Goal: Obtain resource: Download file/media

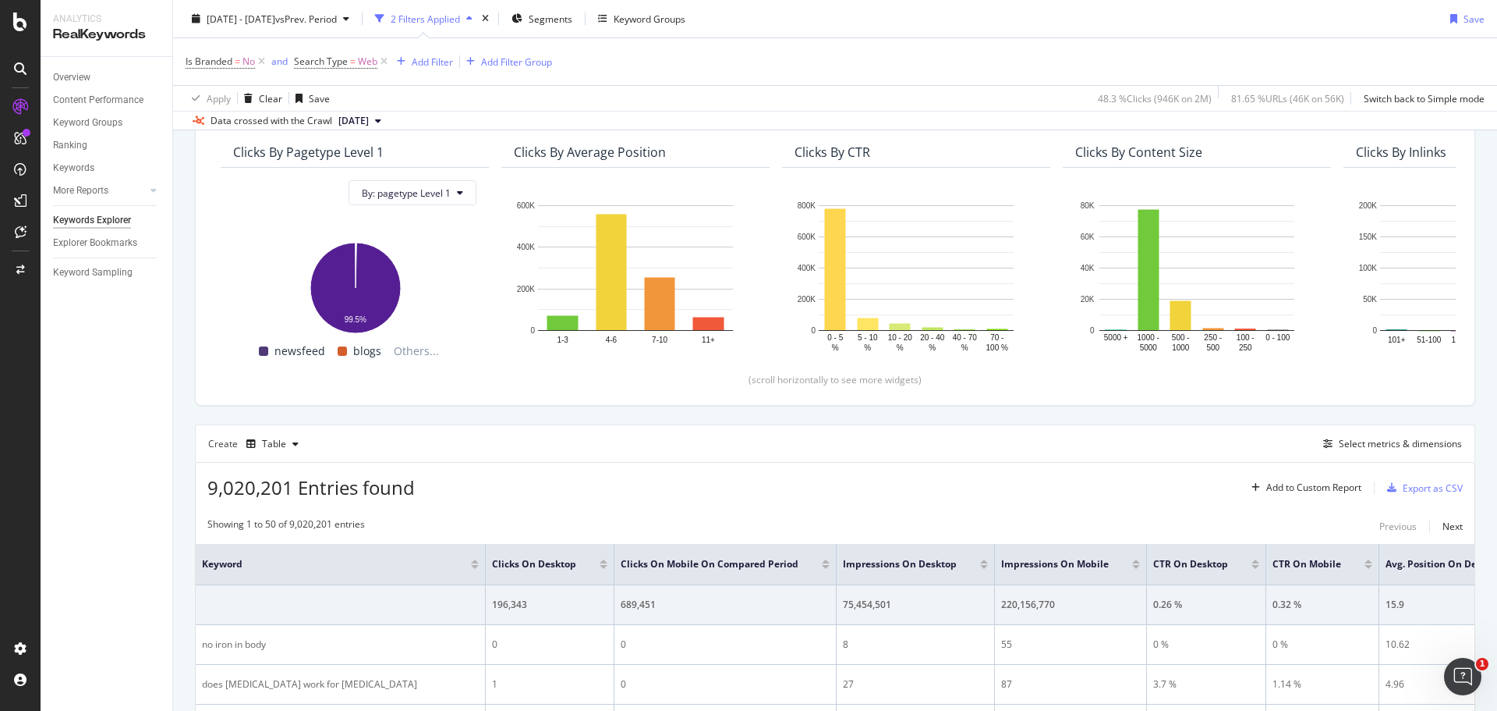
scroll to position [167, 0]
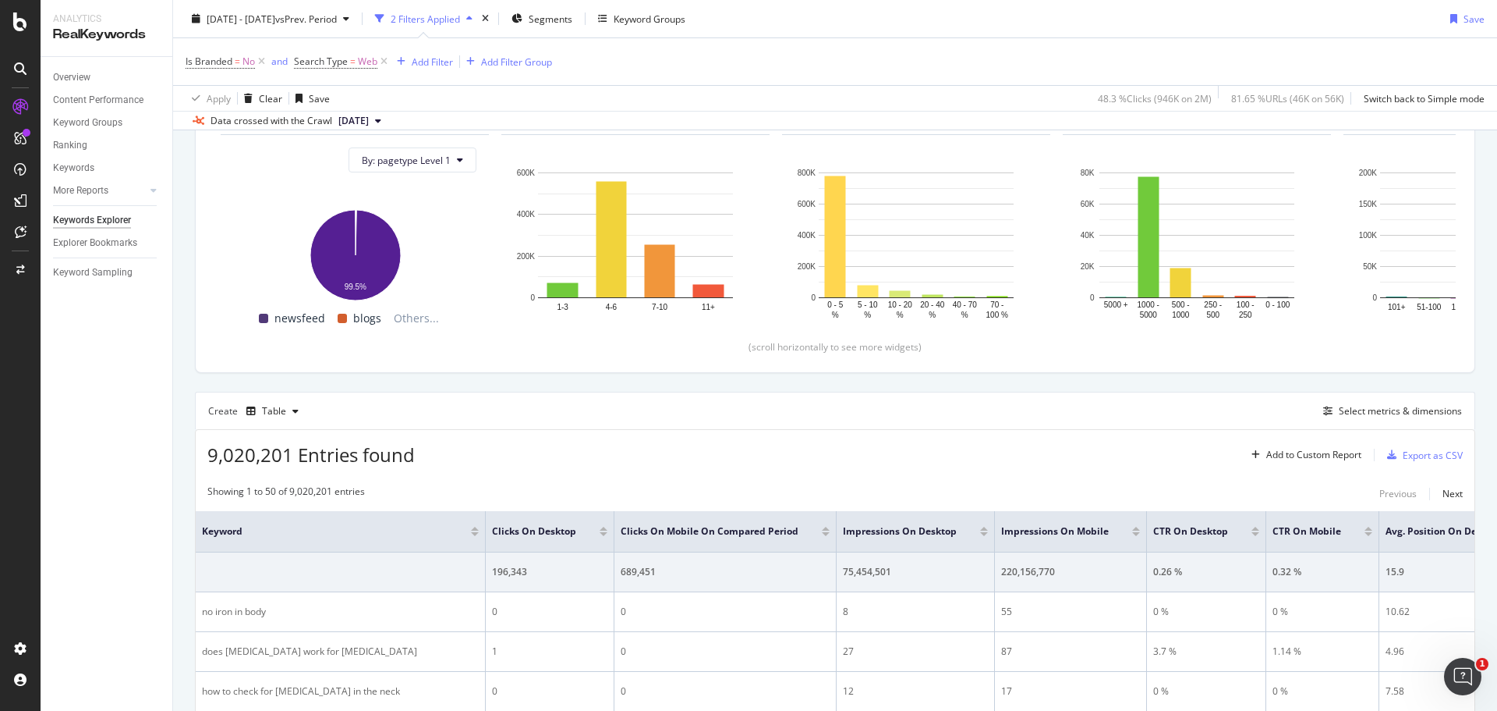
click at [822, 529] on div at bounding box center [826, 528] width 8 height 4
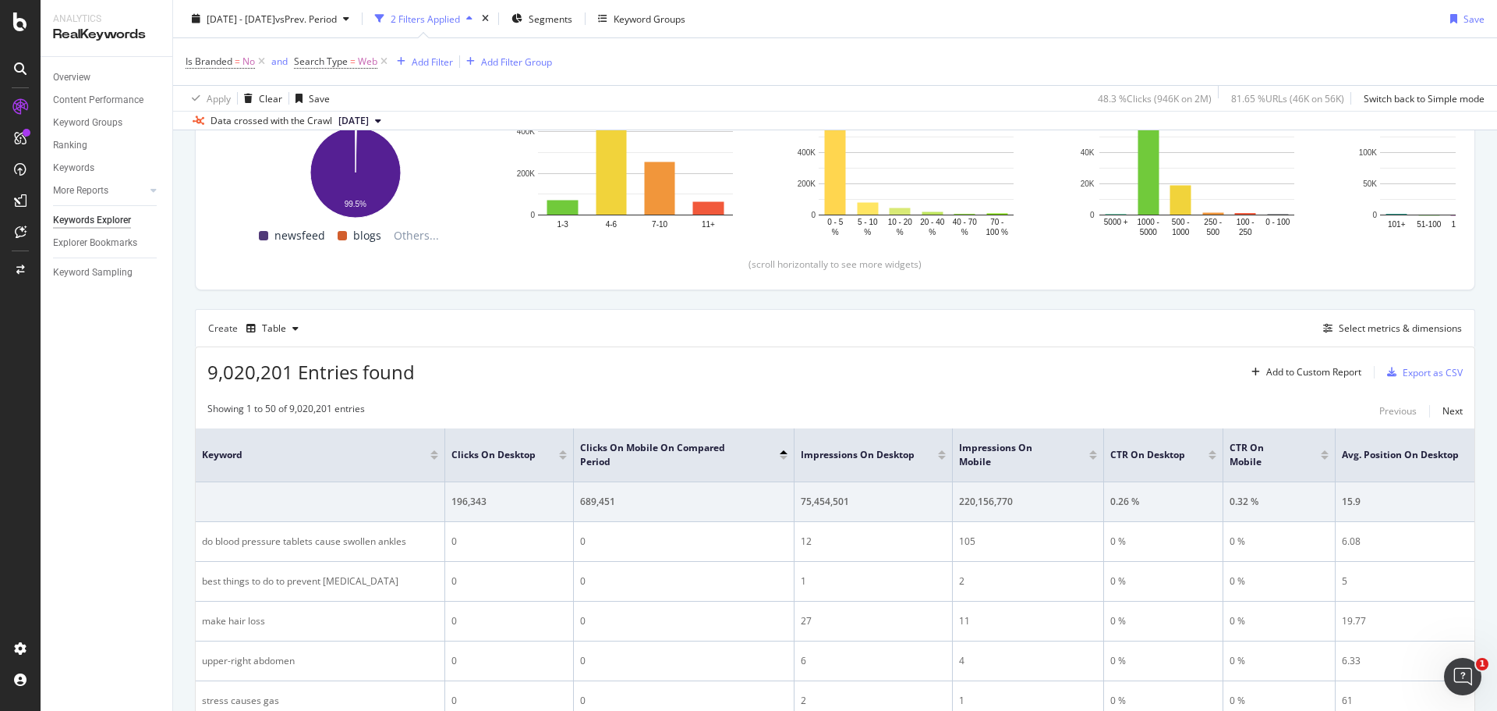
scroll to position [268, 0]
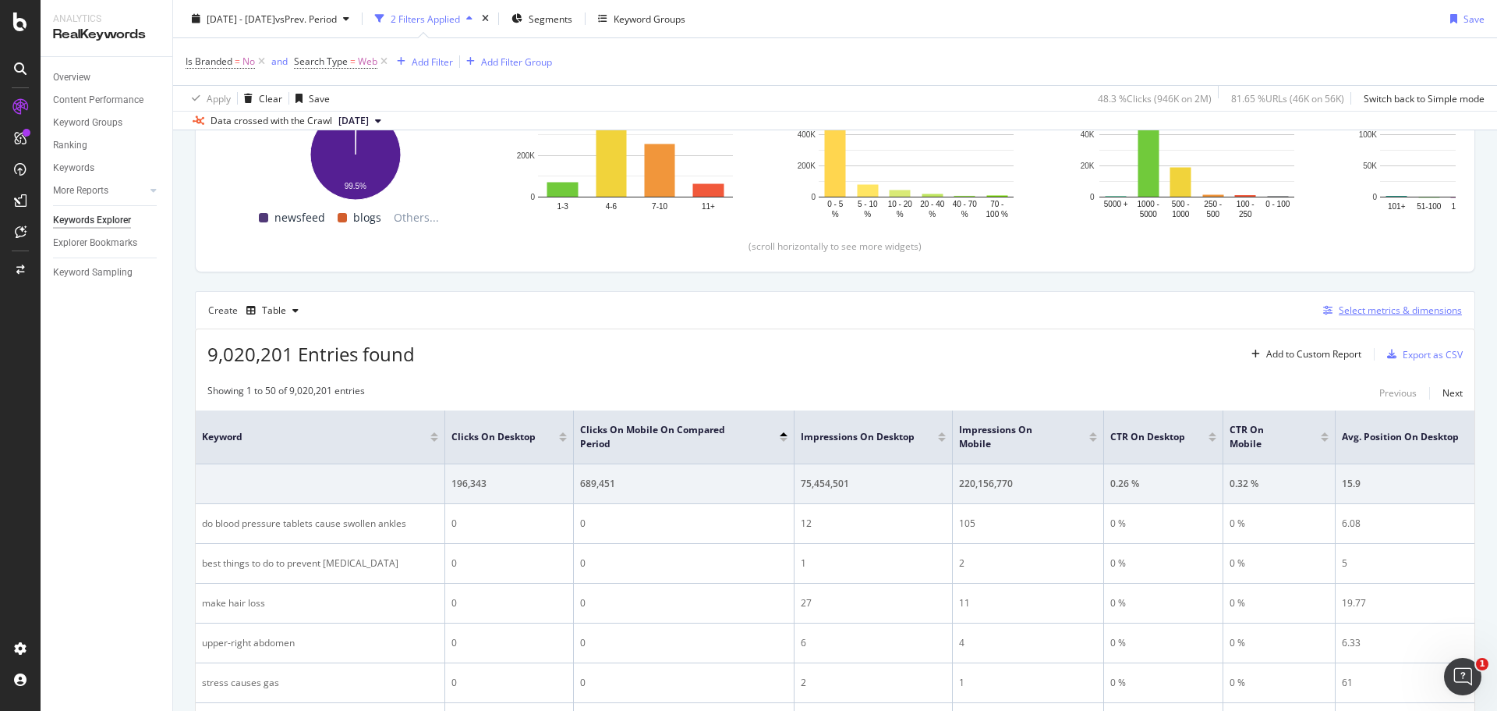
click at [1355, 307] on div "Select metrics & dimensions" at bounding box center [1400, 309] width 123 height 13
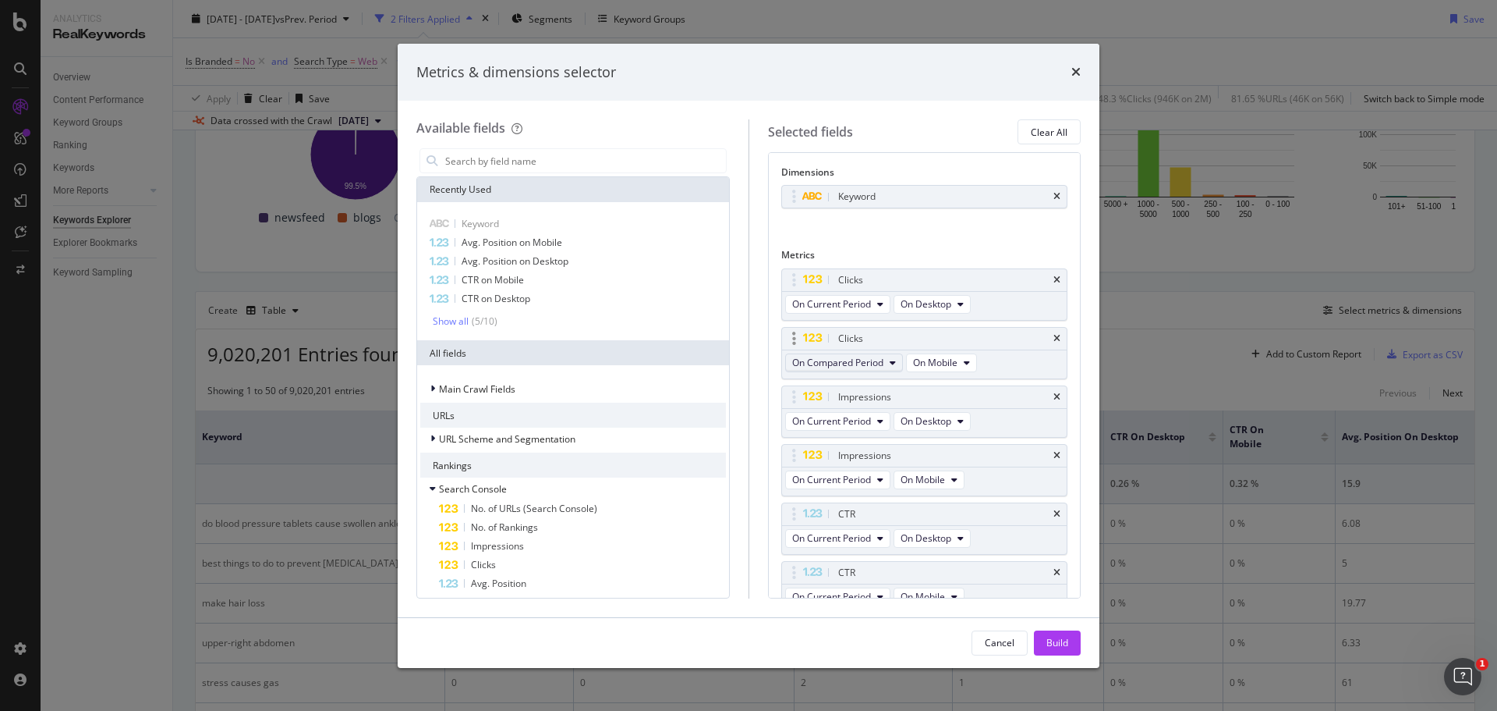
click at [888, 365] on button "On Compared Period" at bounding box center [844, 362] width 118 height 19
click at [877, 385] on span "On Current Period" at bounding box center [874, 391] width 151 height 14
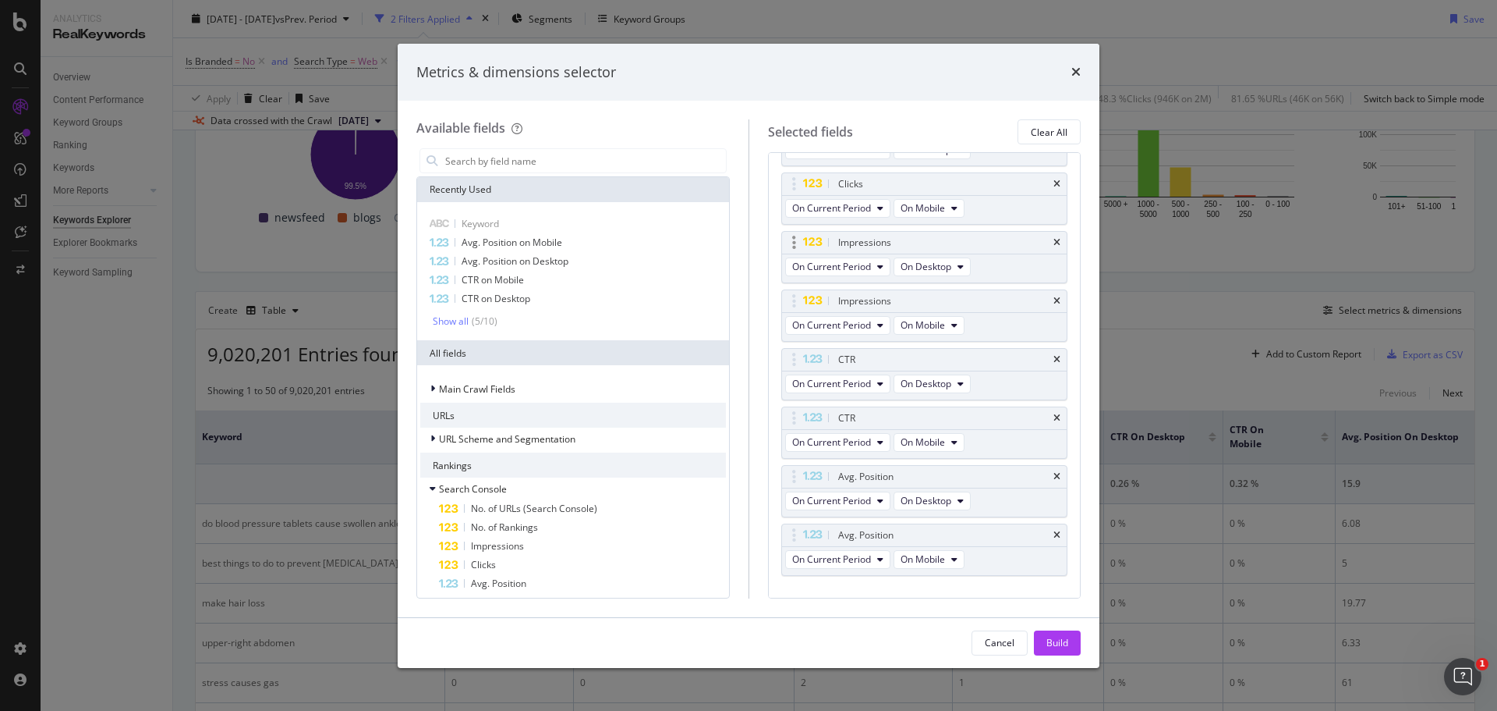
scroll to position [0, 0]
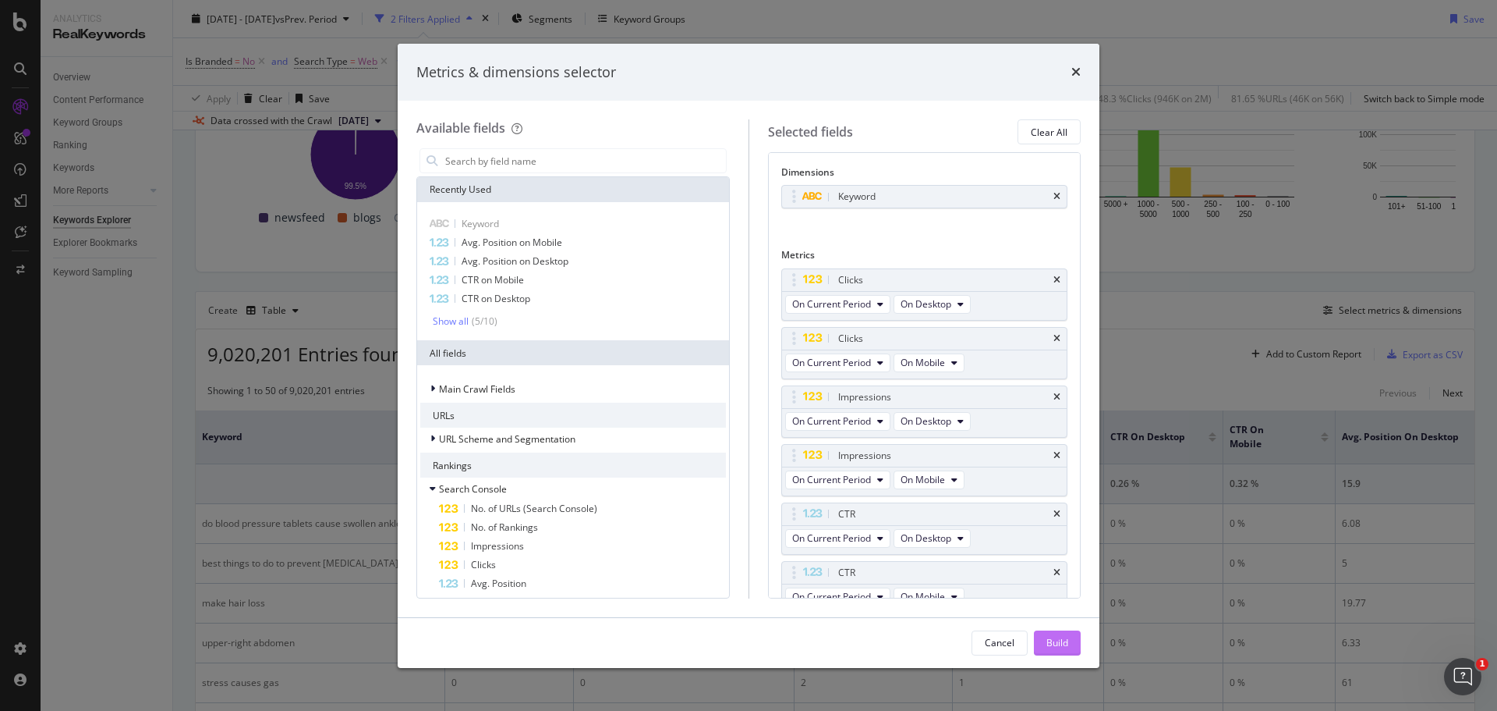
click at [1059, 641] on div "Build" at bounding box center [1058, 642] width 22 height 13
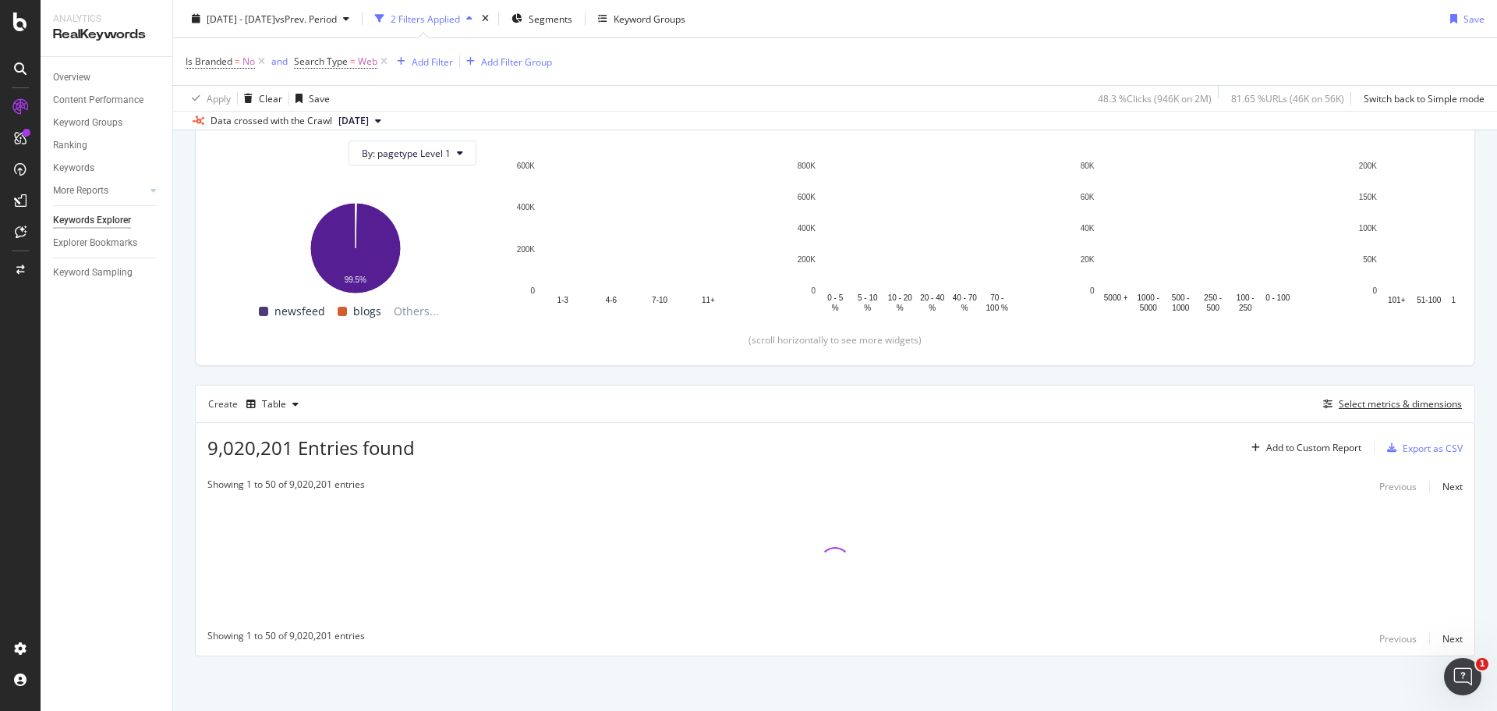
scroll to position [174, 0]
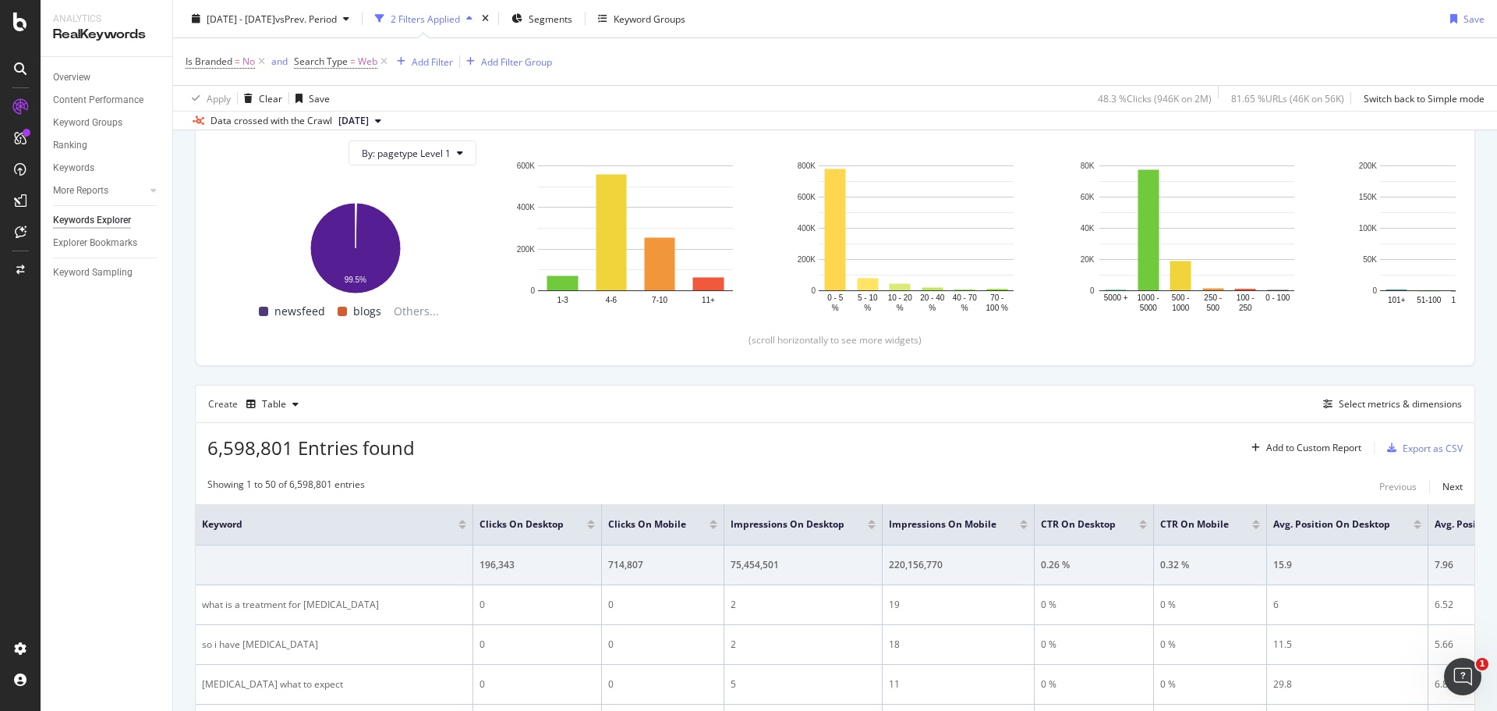
click at [718, 526] on div at bounding box center [714, 527] width 8 height 4
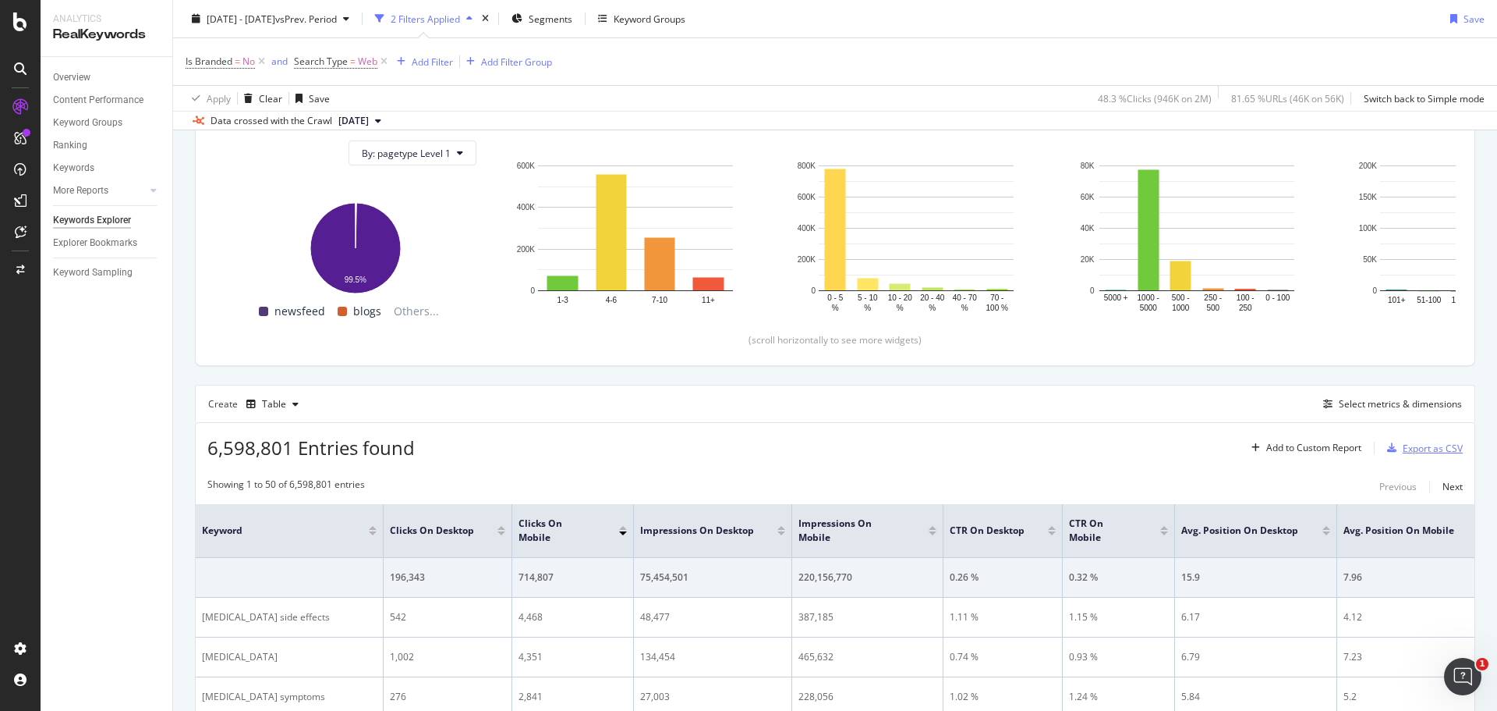
click at [1403, 449] on div "Export as CSV" at bounding box center [1433, 447] width 60 height 13
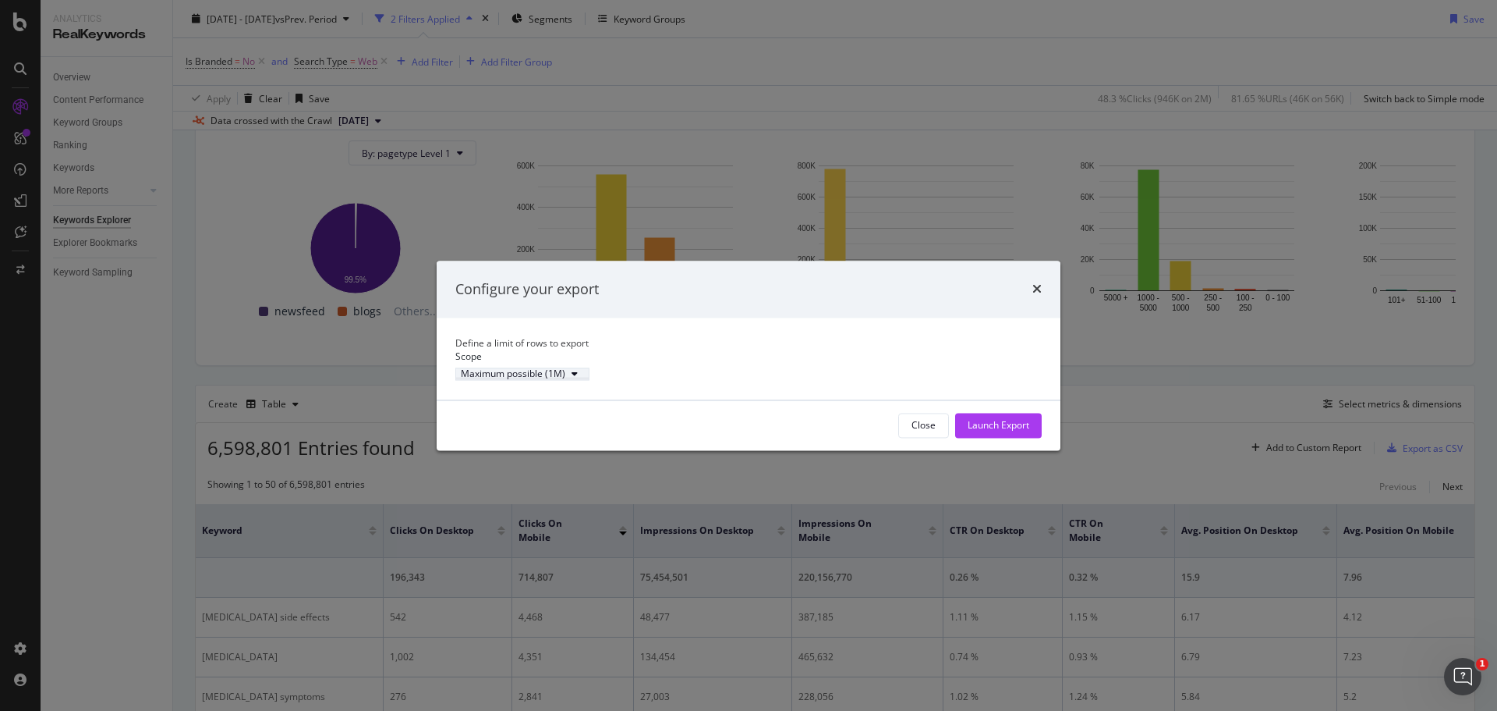
click at [565, 379] on div "Maximum possible (1M)" at bounding box center [513, 374] width 105 height 9
click at [545, 432] on div "Define a limit" at bounding box center [543, 433] width 58 height 13
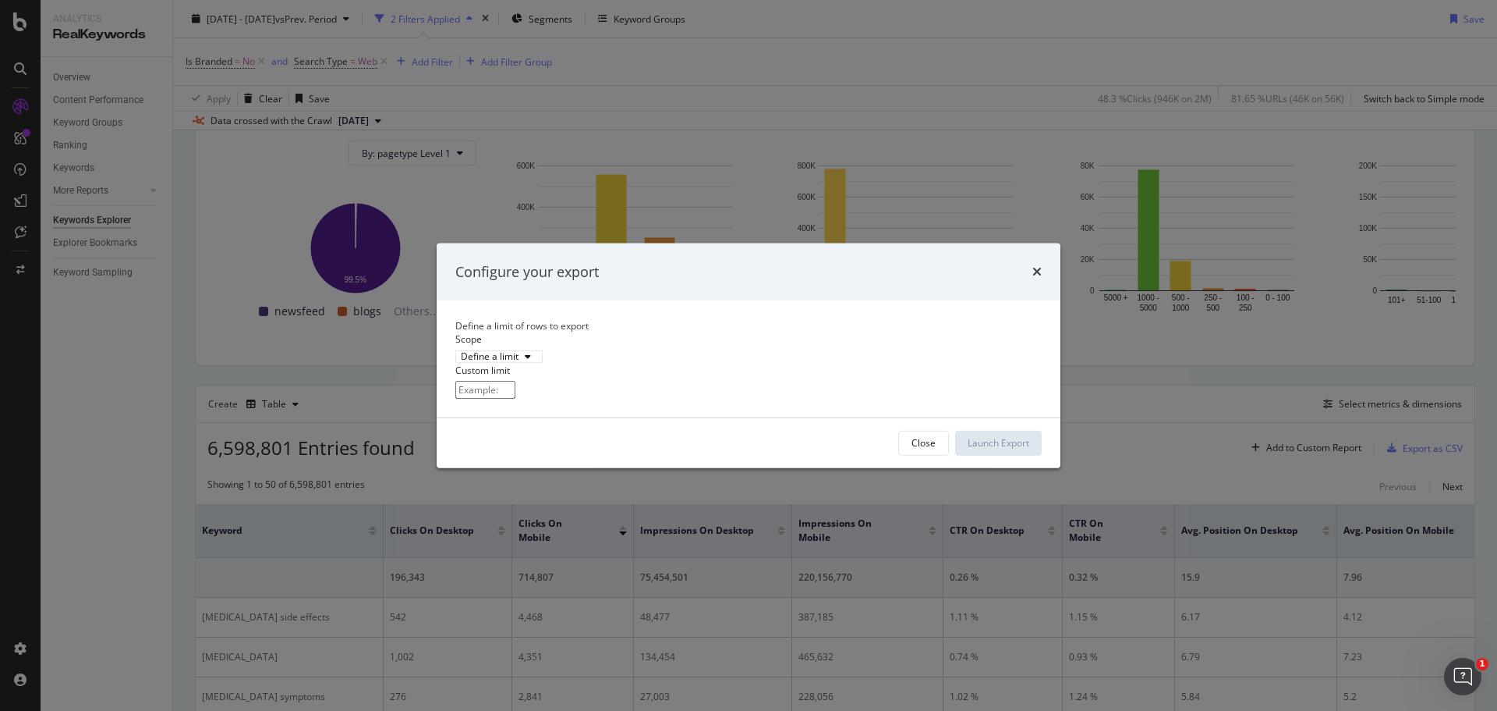
click at [516, 399] on input "modal" at bounding box center [485, 390] width 60 height 18
type input "50"
click at [988, 449] on div "Launch Export" at bounding box center [999, 442] width 62 height 13
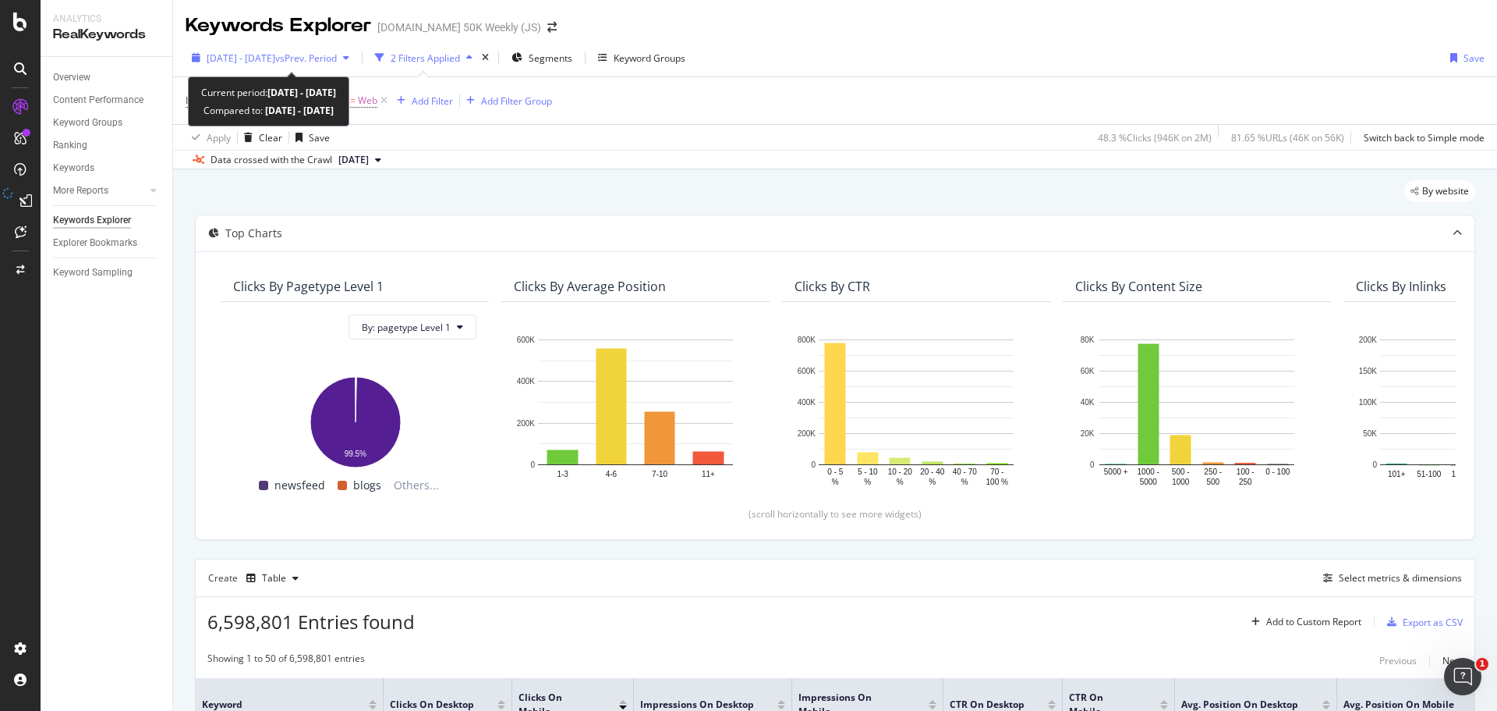
click at [275, 55] on span "[DATE] - [DATE]" at bounding box center [241, 57] width 69 height 13
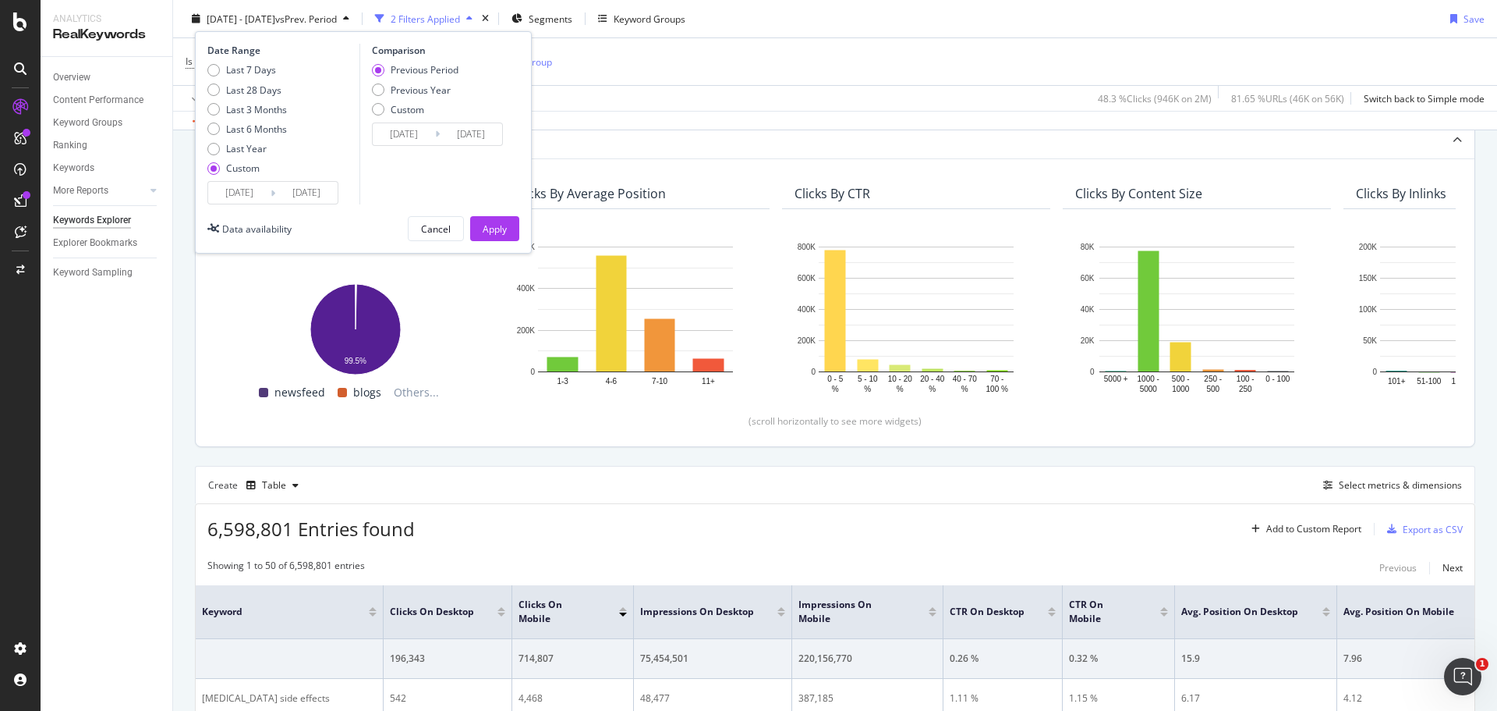
scroll to position [100, 0]
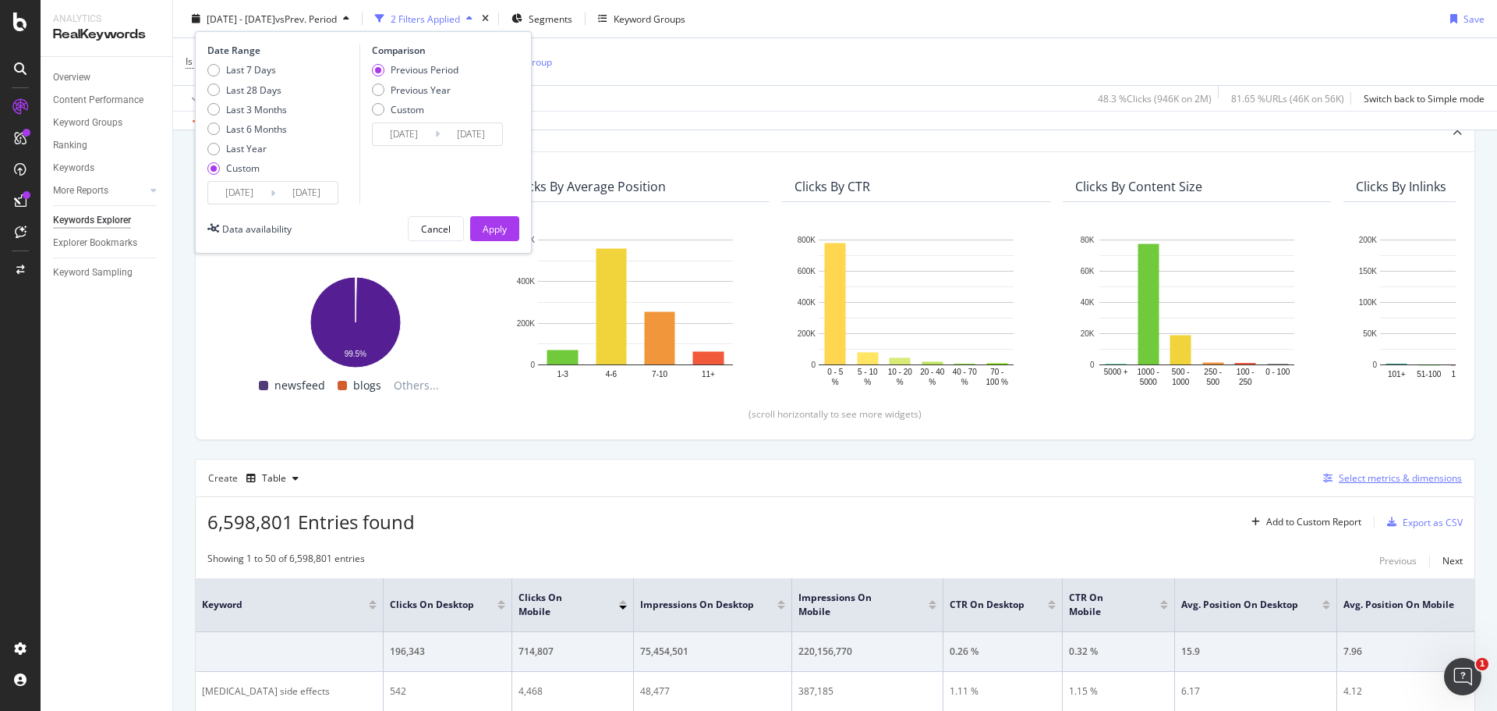
click at [1352, 477] on div "Select metrics & dimensions" at bounding box center [1400, 477] width 123 height 13
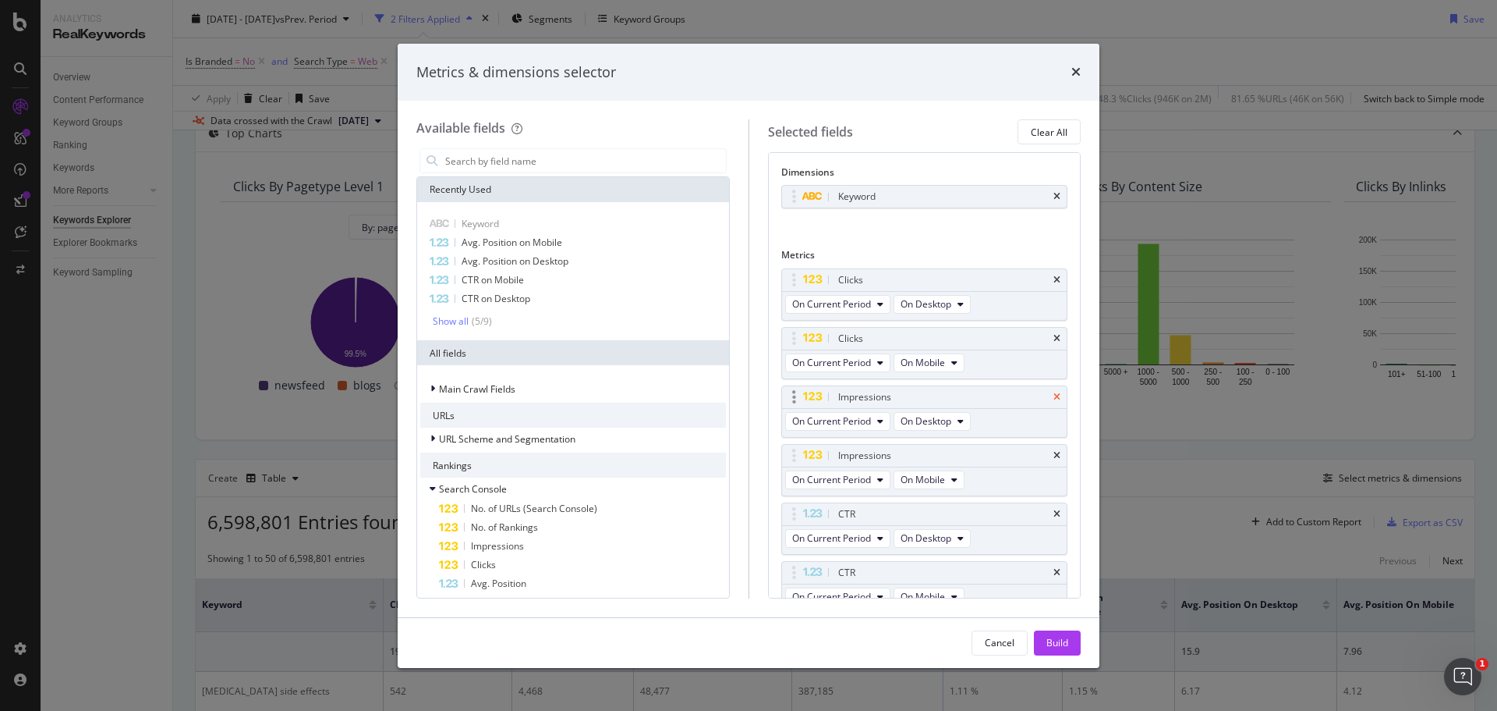
click at [1054, 395] on icon "times" at bounding box center [1057, 396] width 7 height 9
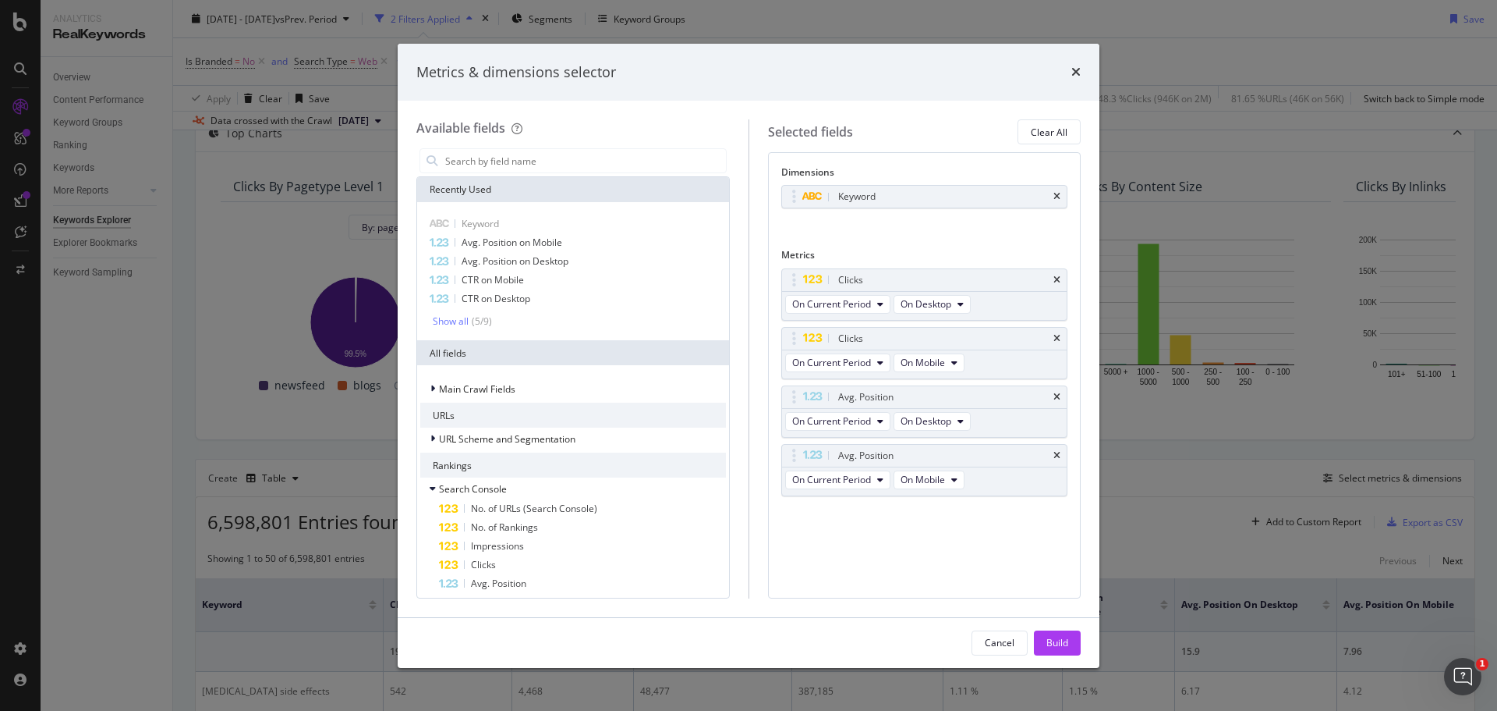
click at [1047, 395] on div "Avg. Position" at bounding box center [943, 397] width 216 height 16
click at [1055, 395] on icon "times" at bounding box center [1057, 396] width 7 height 9
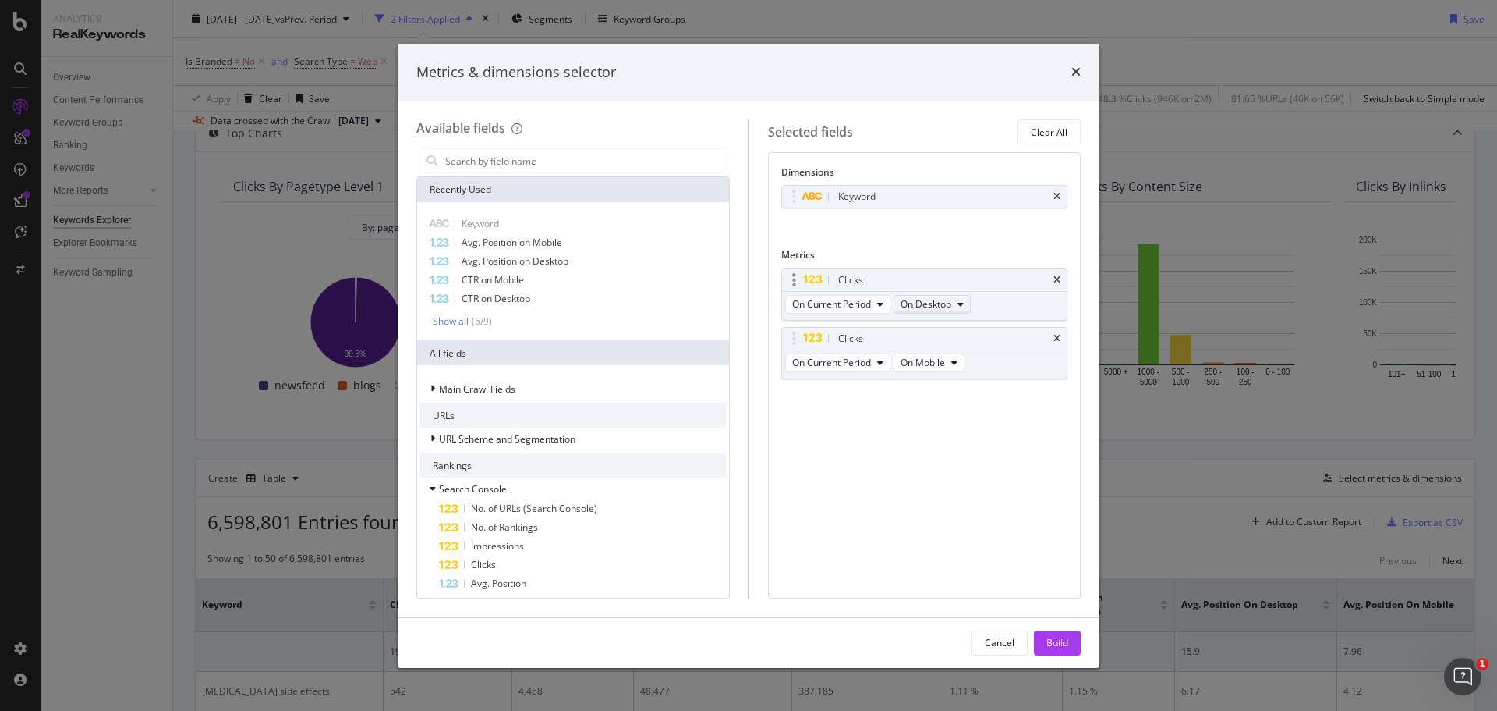
click at [930, 310] on span "On Desktop" at bounding box center [926, 303] width 51 height 13
click at [925, 331] on span "All Devices" at bounding box center [933, 332] width 53 height 14
click at [881, 366] on icon "modal" at bounding box center [880, 362] width 6 height 9
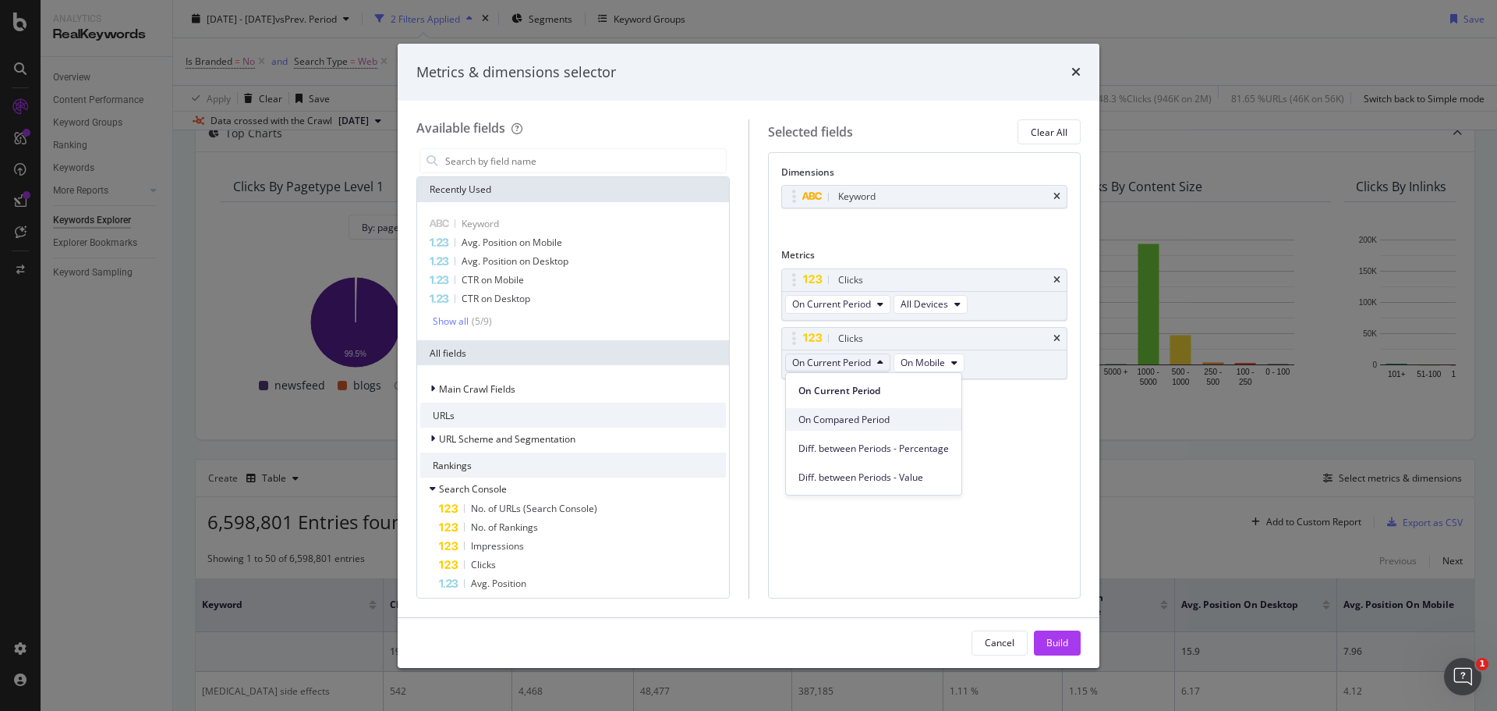
click at [858, 415] on span "On Compared Period" at bounding box center [874, 420] width 151 height 14
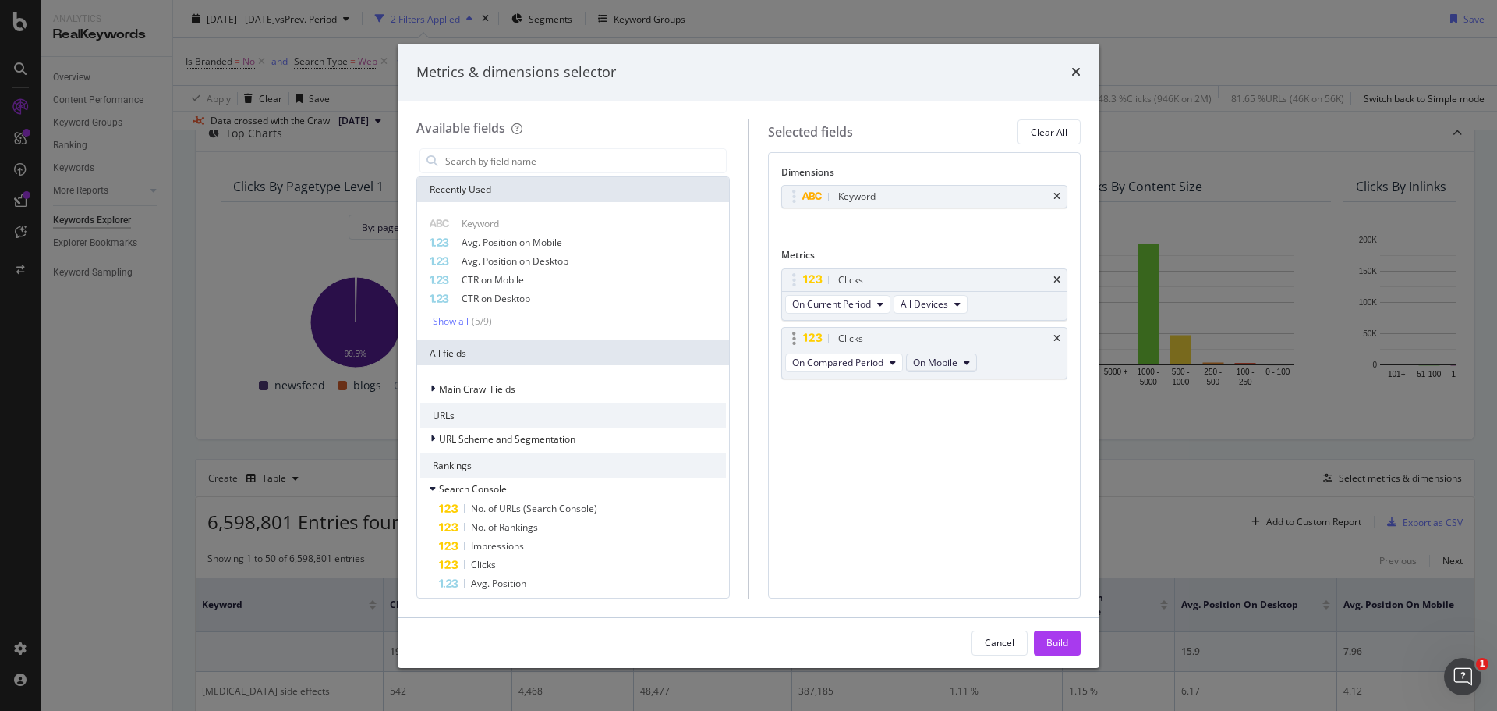
click at [926, 364] on span "On Mobile" at bounding box center [935, 362] width 44 height 13
click at [921, 398] on div "All Devices" at bounding box center [945, 390] width 76 height 23
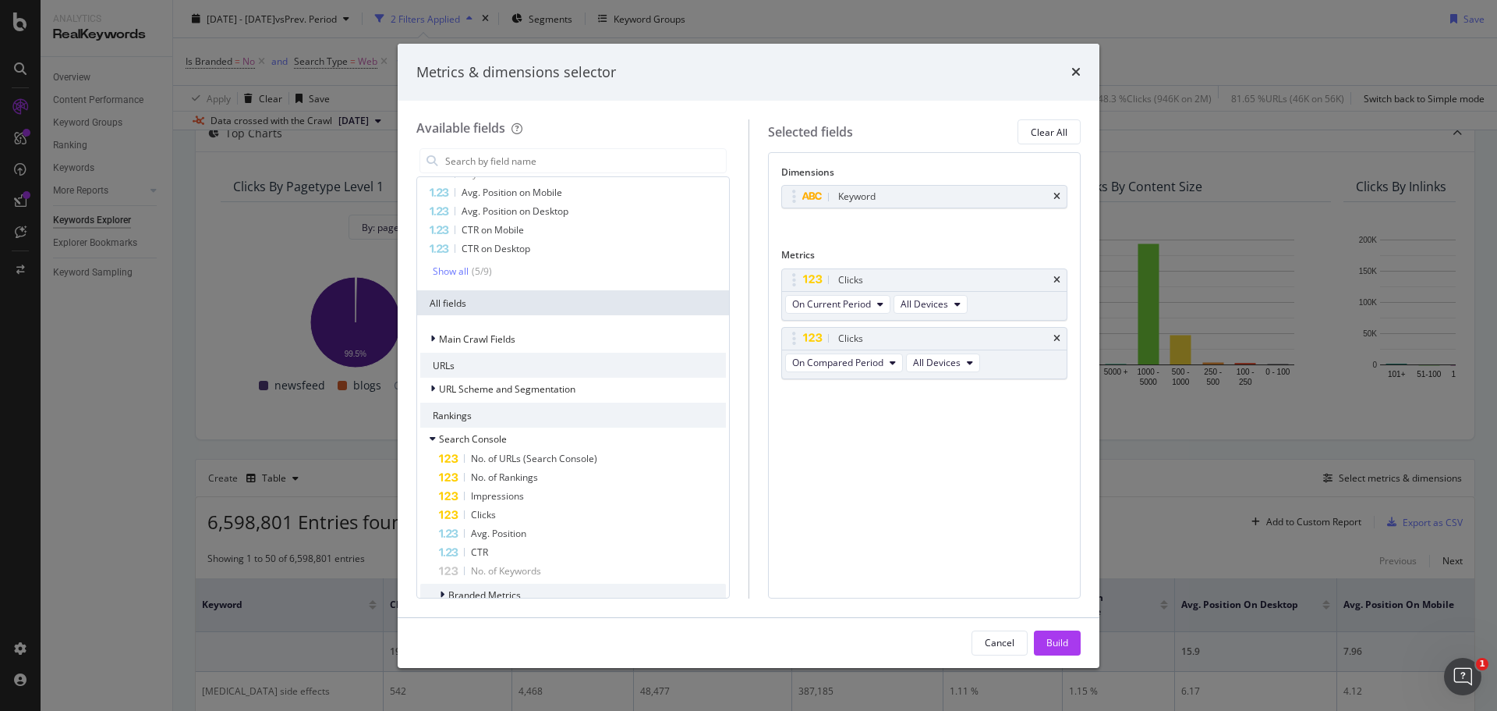
scroll to position [0, 0]
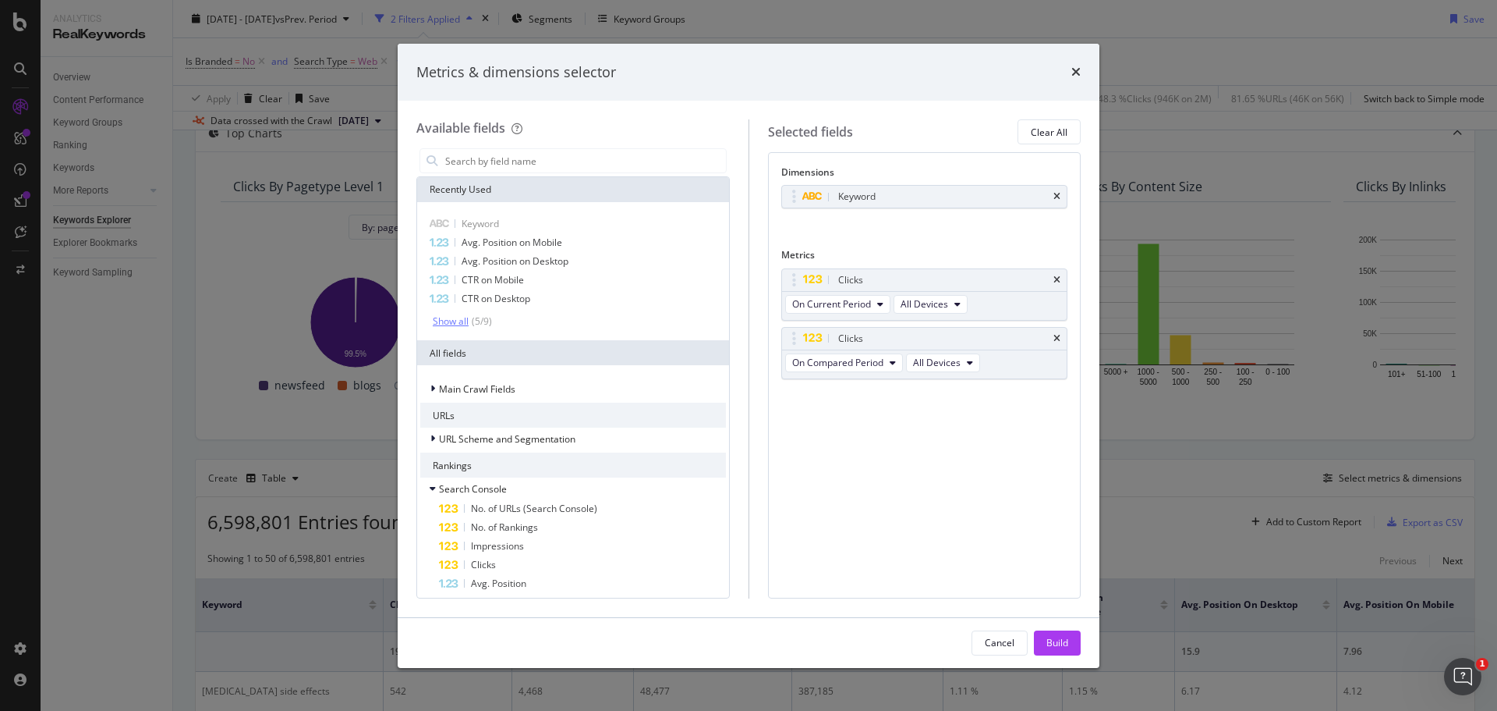
click at [455, 321] on div "Show all" at bounding box center [451, 321] width 36 height 11
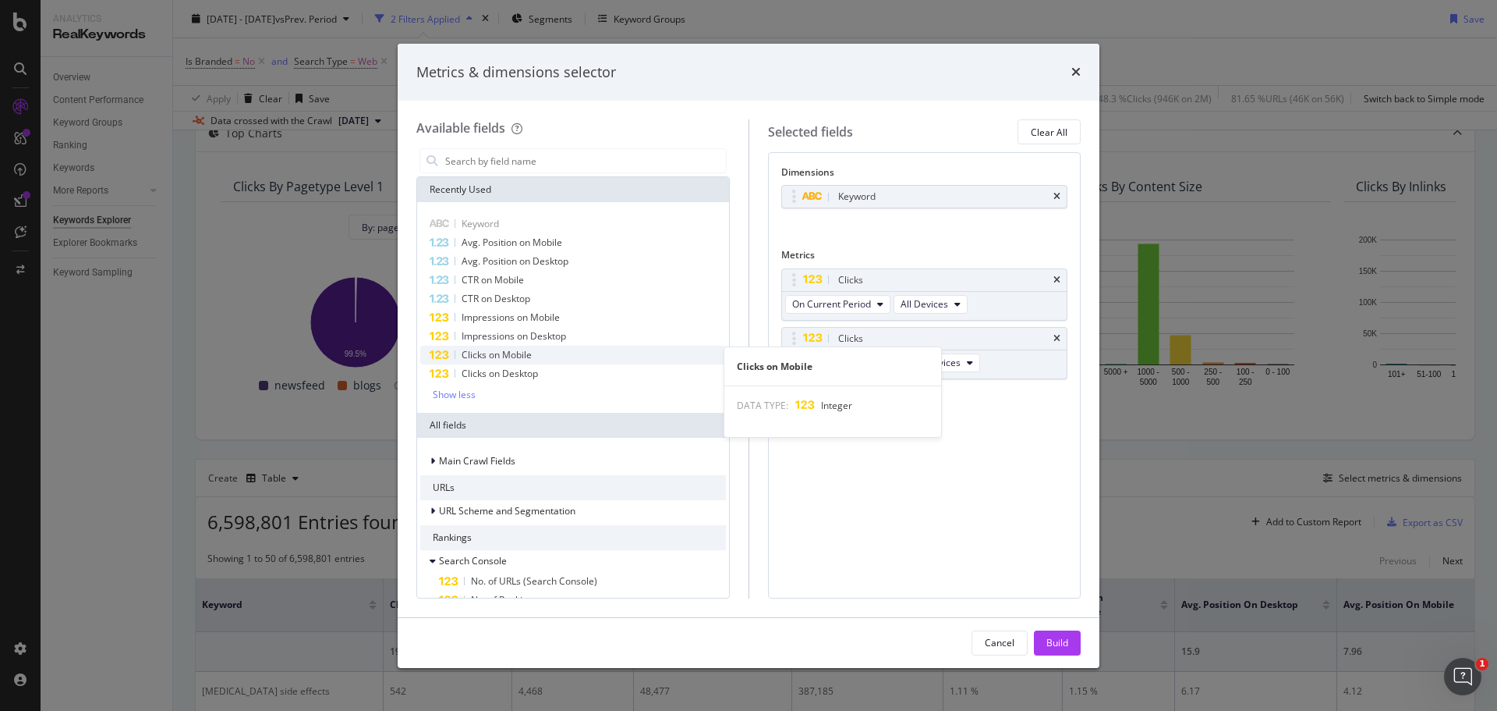
click at [485, 353] on span "Clicks on Mobile" at bounding box center [497, 354] width 70 height 13
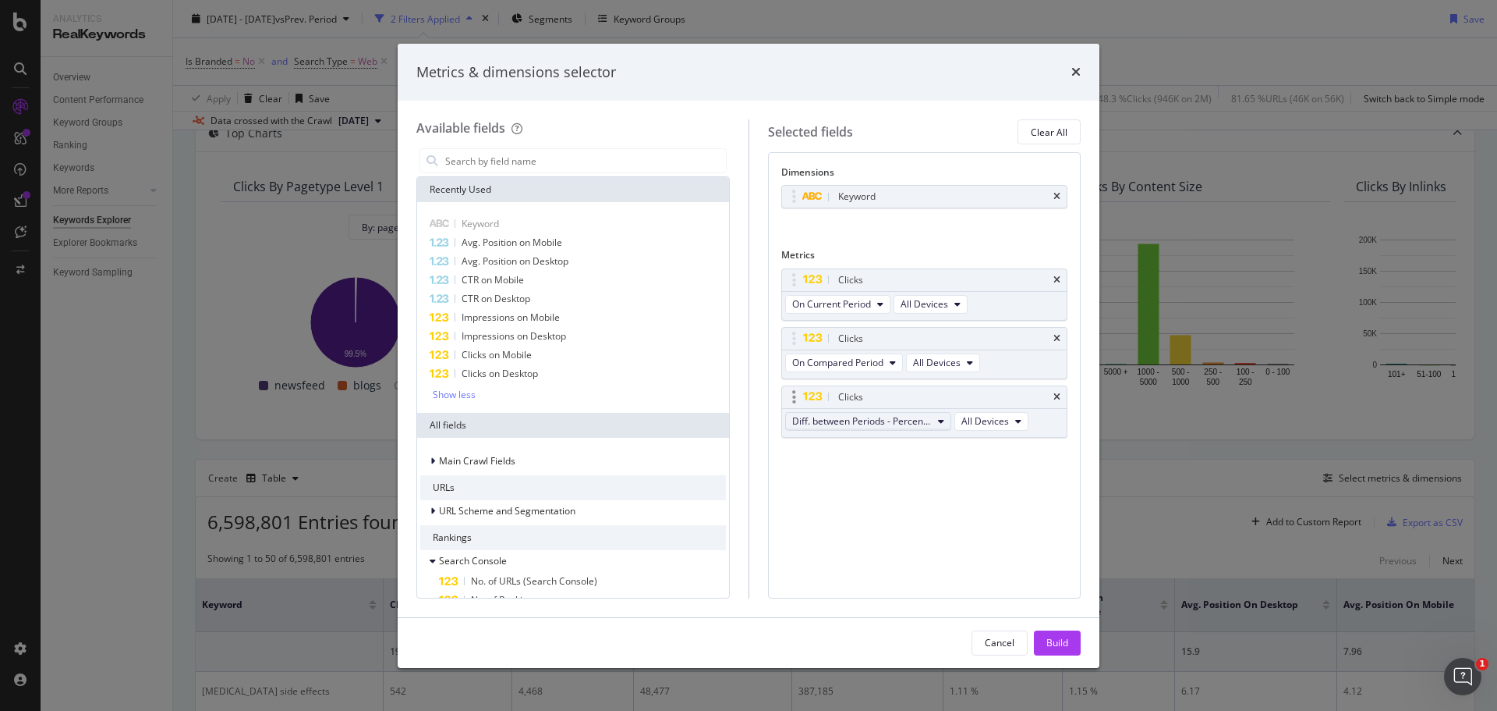
click at [941, 417] on icon "modal" at bounding box center [941, 420] width 6 height 9
click at [867, 509] on span "Diff. between Periods - Percentage" at bounding box center [876, 507] width 155 height 14
drag, startPoint x: 796, startPoint y: 338, endPoint x: 800, endPoint y: 287, distance: 51.6
click at [800, 287] on body "Analytics RealKeywords Overview Content Performance Keyword Groups Ranking Keyw…" at bounding box center [748, 355] width 1497 height 711
click at [1043, 636] on button "Build" at bounding box center [1057, 642] width 47 height 25
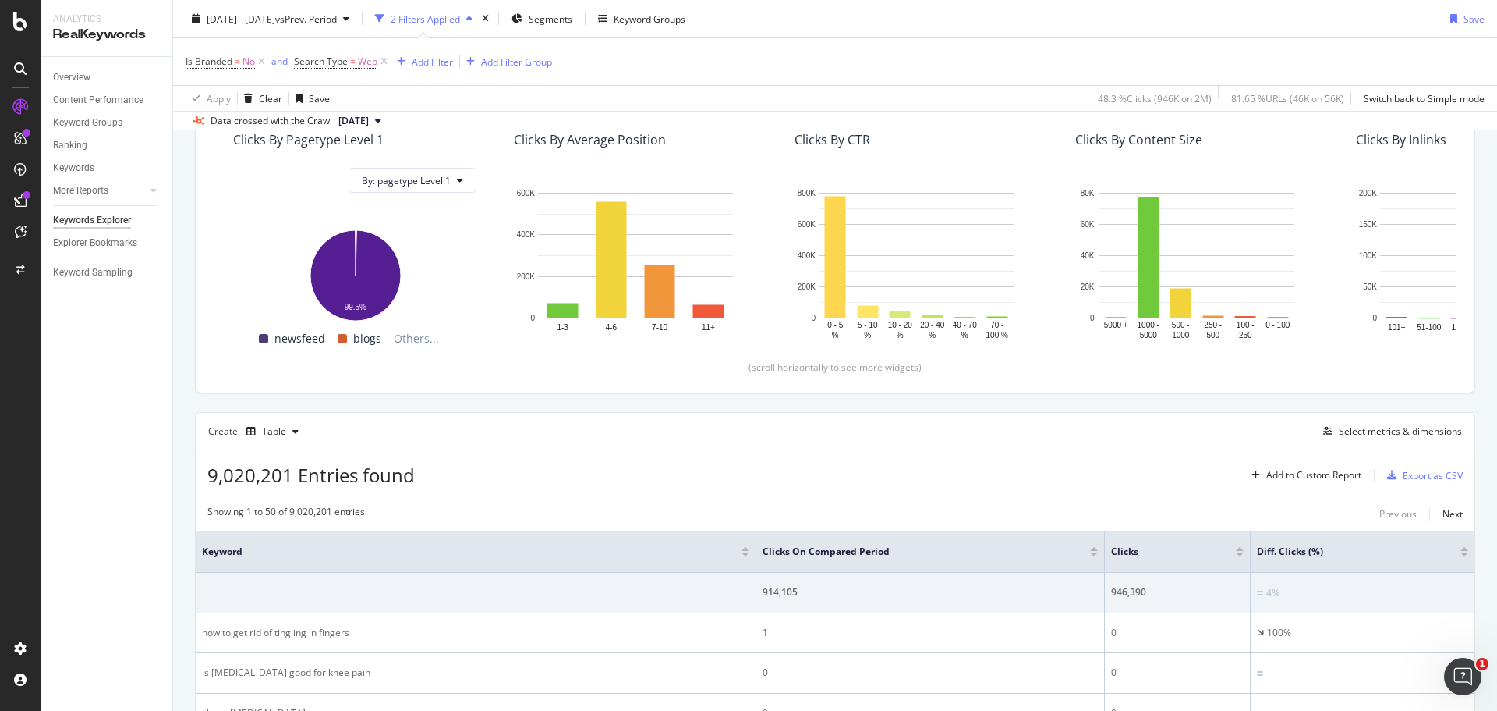
scroll to position [160, 0]
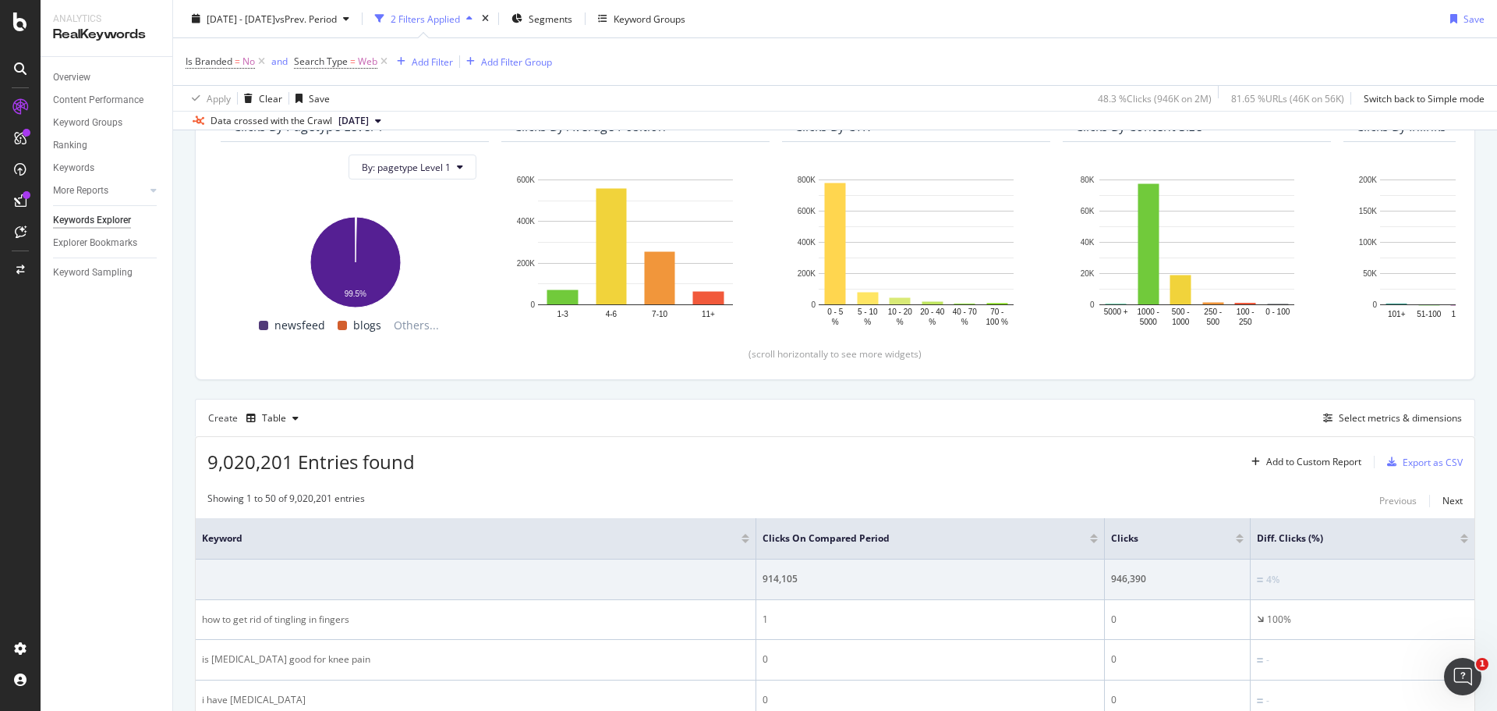
click at [1236, 540] on div at bounding box center [1240, 541] width 8 height 4
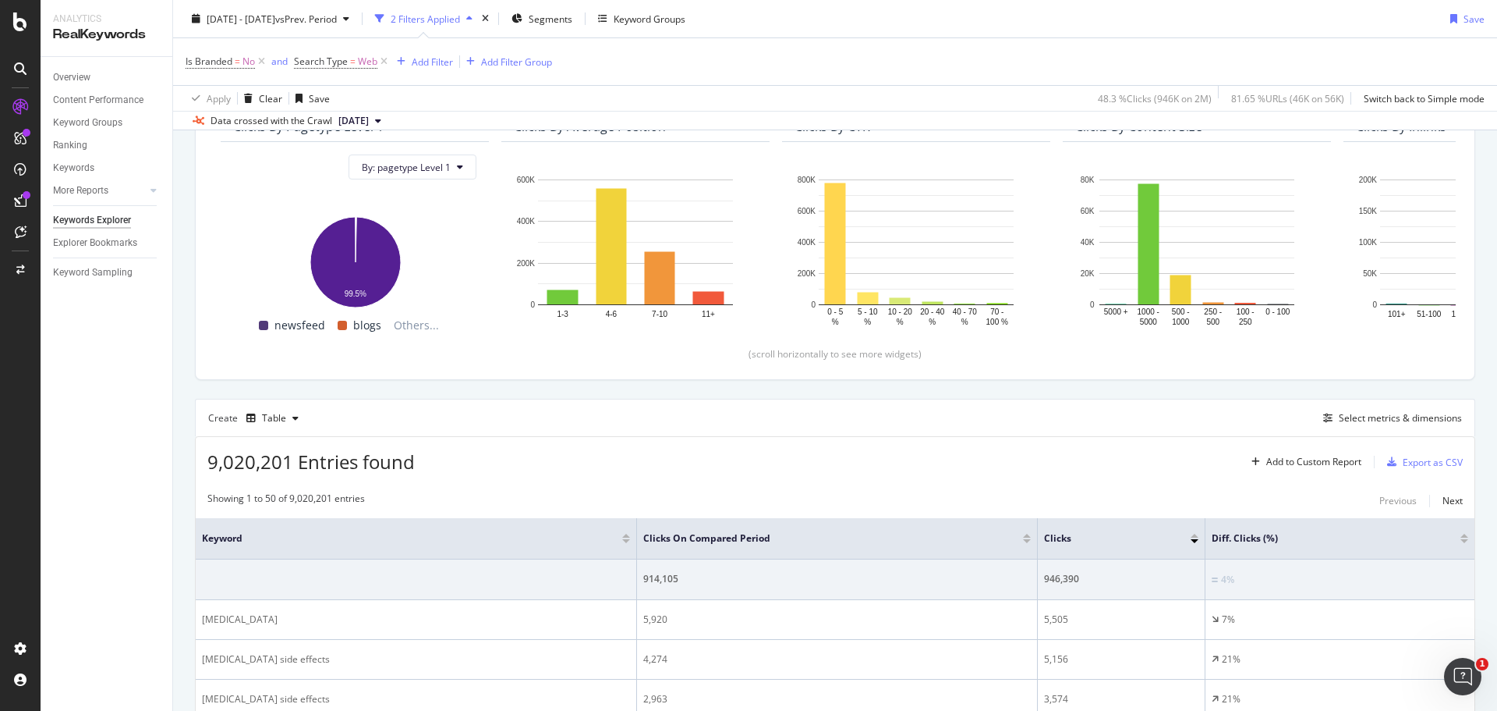
click at [1461, 540] on div at bounding box center [1465, 541] width 8 height 4
click at [1403, 463] on div "Export as CSV" at bounding box center [1433, 461] width 60 height 13
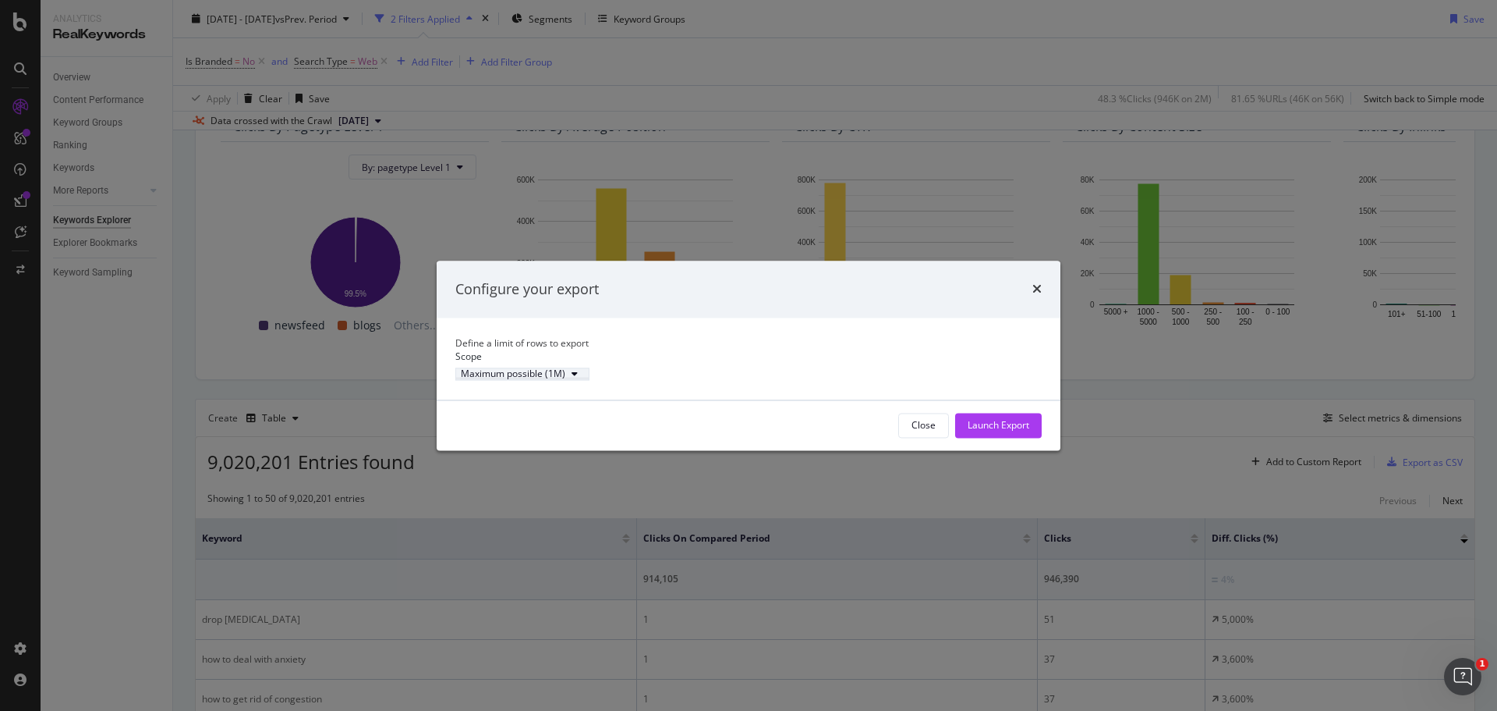
click at [578, 379] on icon "modal" at bounding box center [575, 374] width 6 height 9
click at [581, 436] on div "Define a limit" at bounding box center [570, 433] width 136 height 19
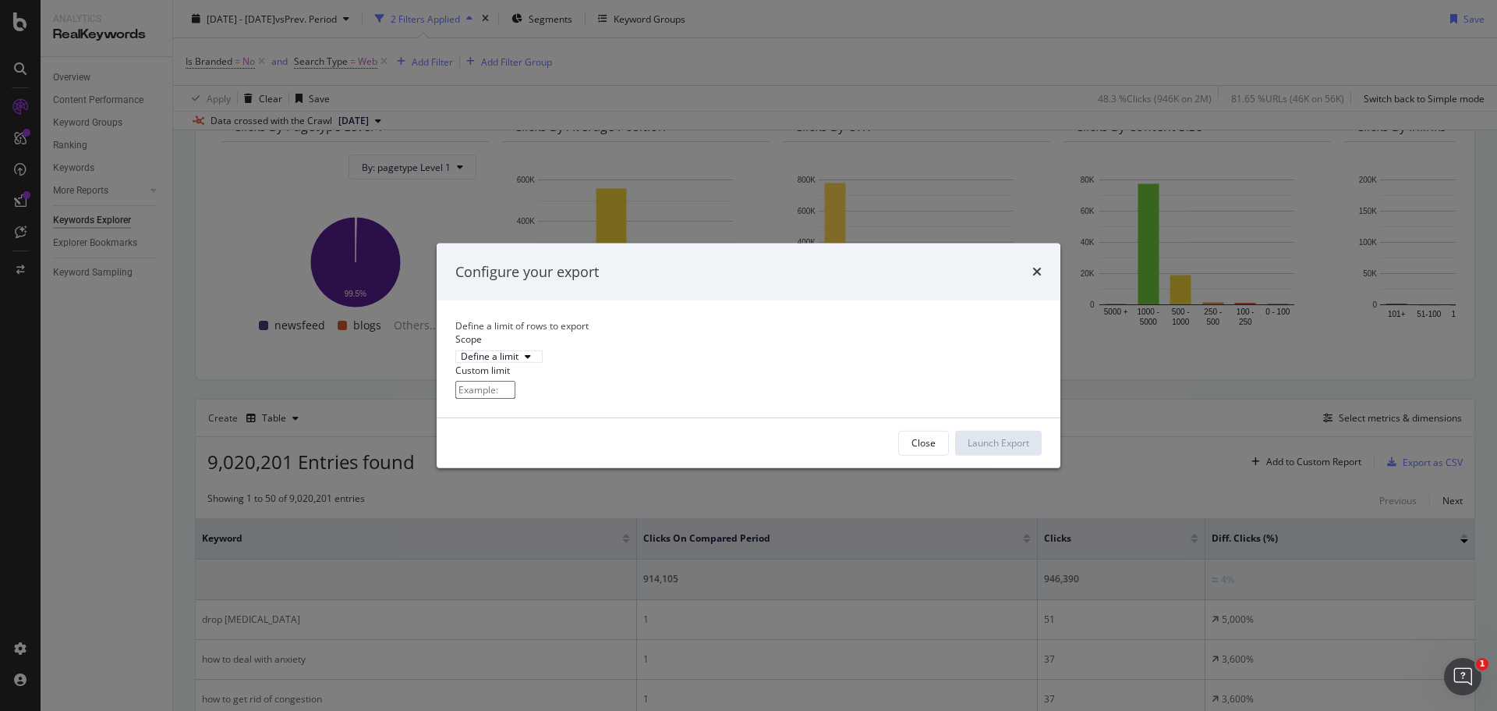
click at [516, 399] on input "modal" at bounding box center [485, 390] width 60 height 18
type input "100"
click at [984, 449] on div "Launch Export" at bounding box center [999, 442] width 62 height 13
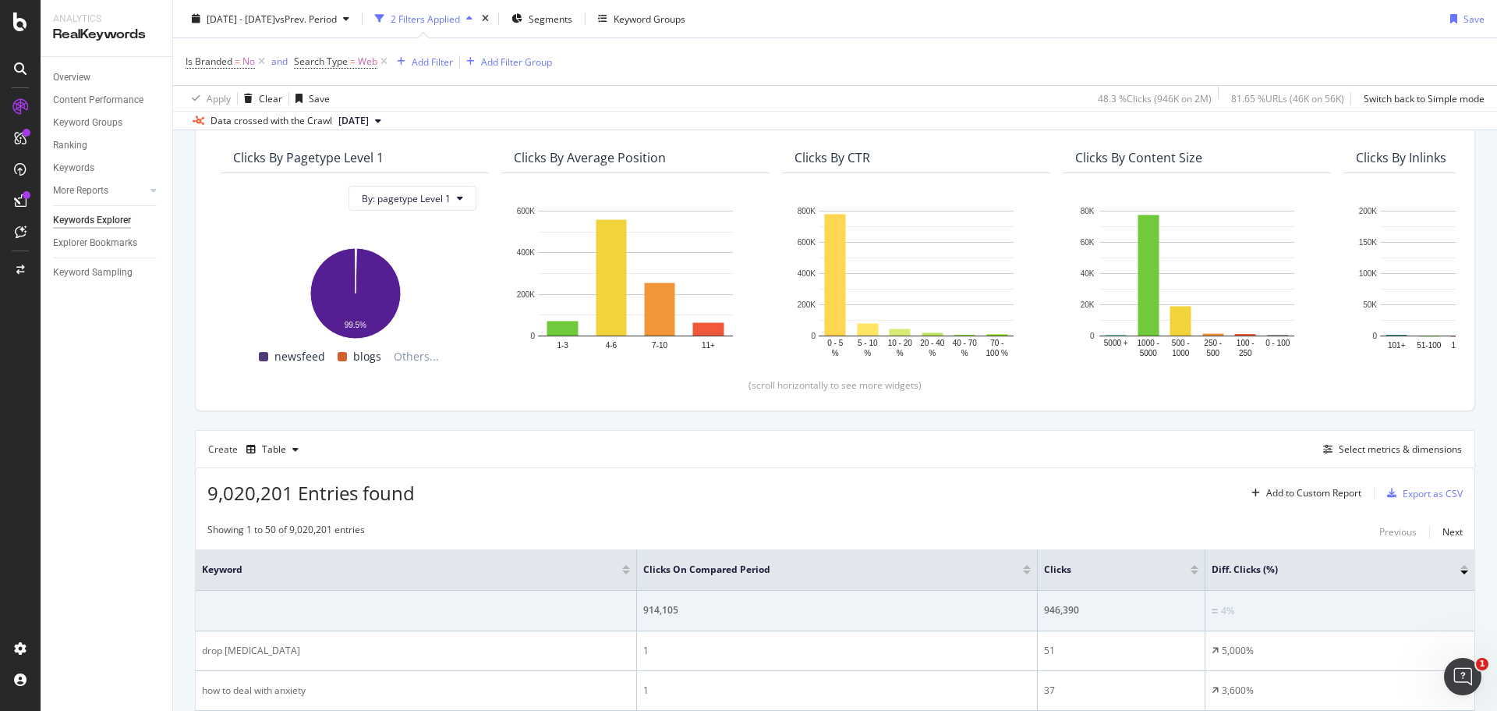
scroll to position [128, 0]
click at [1349, 452] on div "Select metrics & dimensions" at bounding box center [1400, 449] width 123 height 13
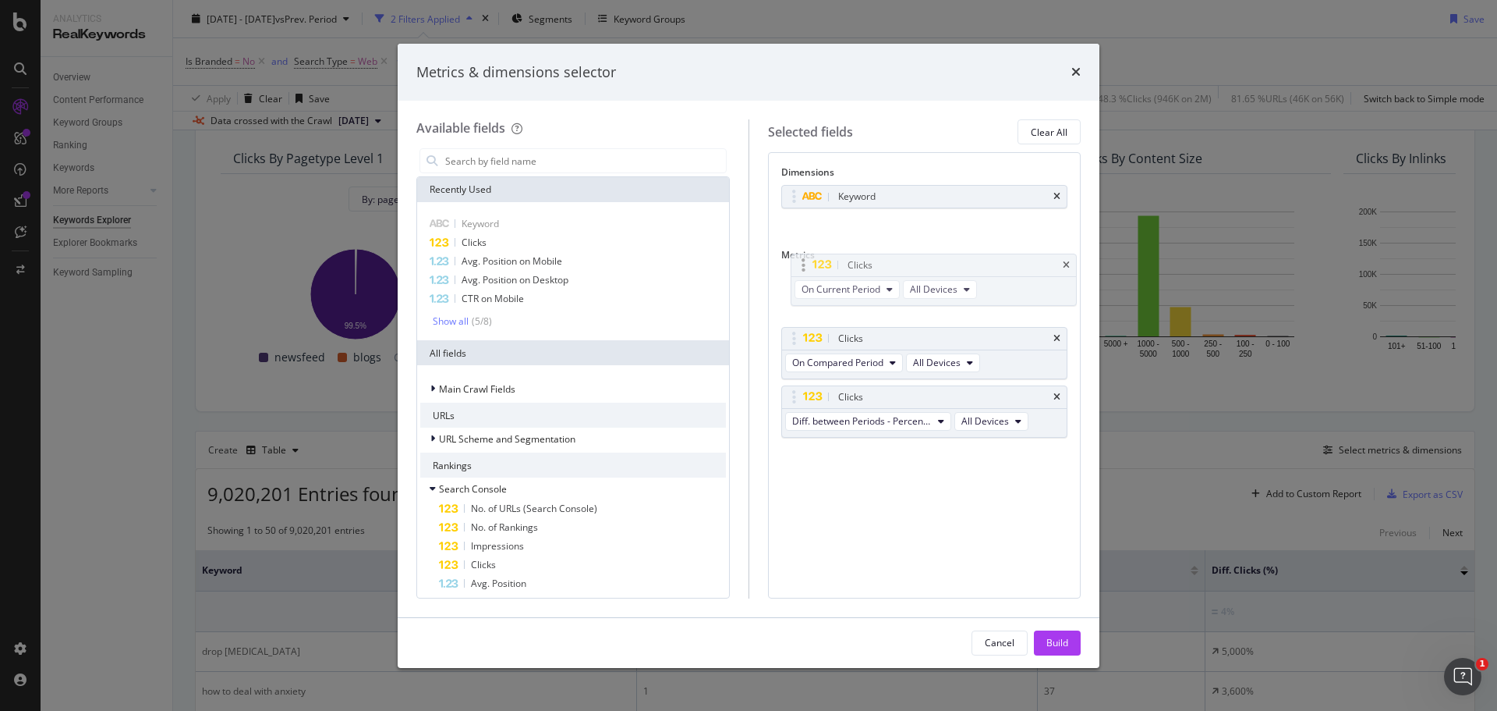
drag, startPoint x: 794, startPoint y: 339, endPoint x: 792, endPoint y: 275, distance: 64.0
click at [792, 275] on body "Analytics RealKeywords Overview Content Performance Keyword Groups Ranking Keyw…" at bounding box center [748, 355] width 1497 height 711
click at [1052, 640] on div "Build" at bounding box center [1058, 642] width 22 height 13
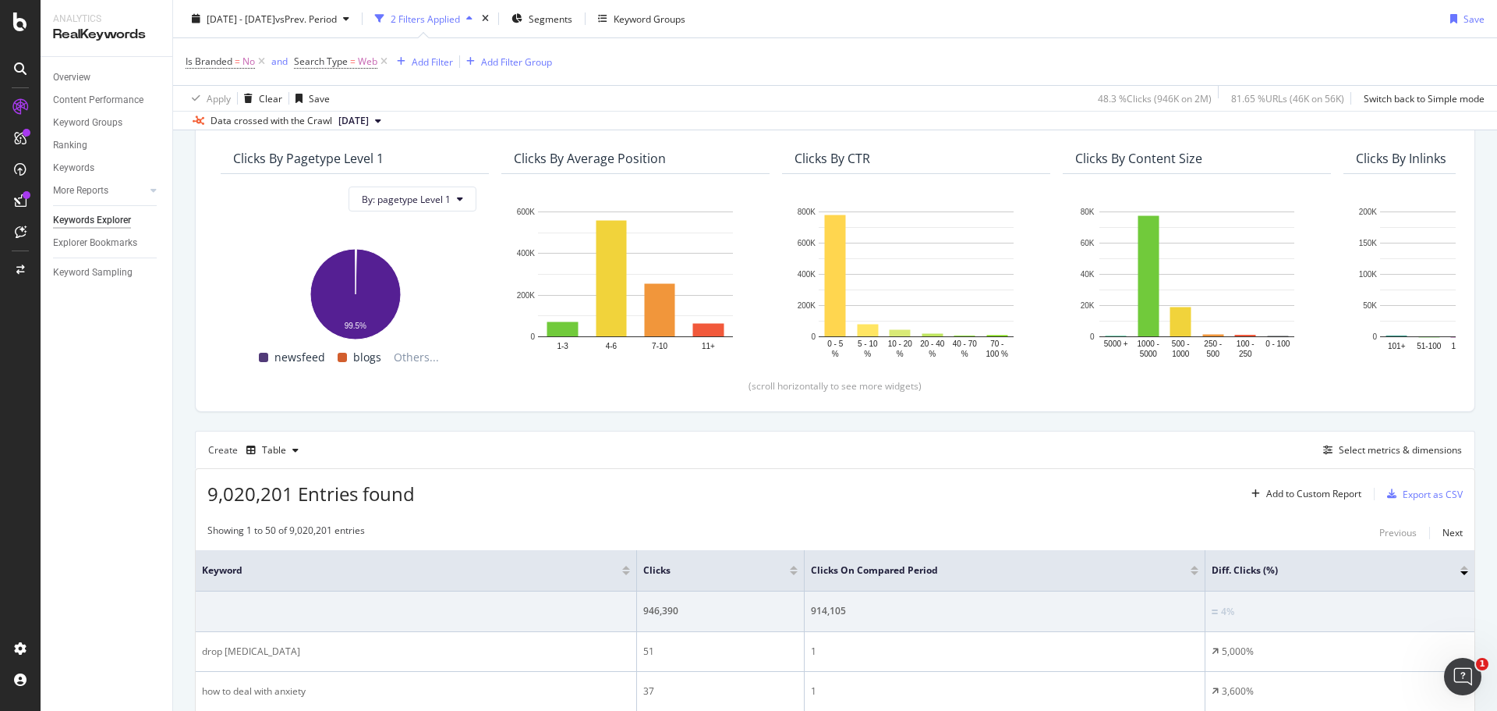
click at [794, 574] on div at bounding box center [794, 573] width 8 height 4
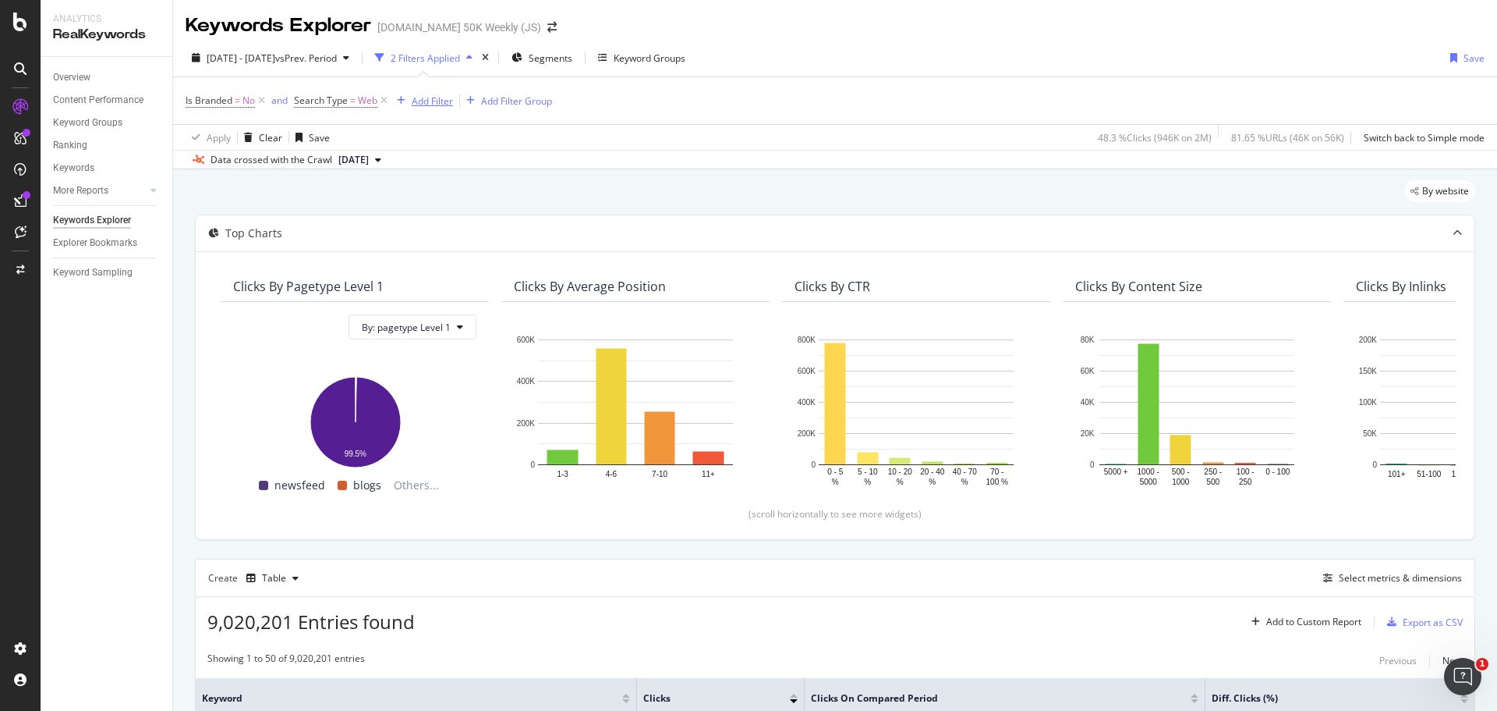
click at [420, 104] on div "Add Filter" at bounding box center [432, 100] width 41 height 13
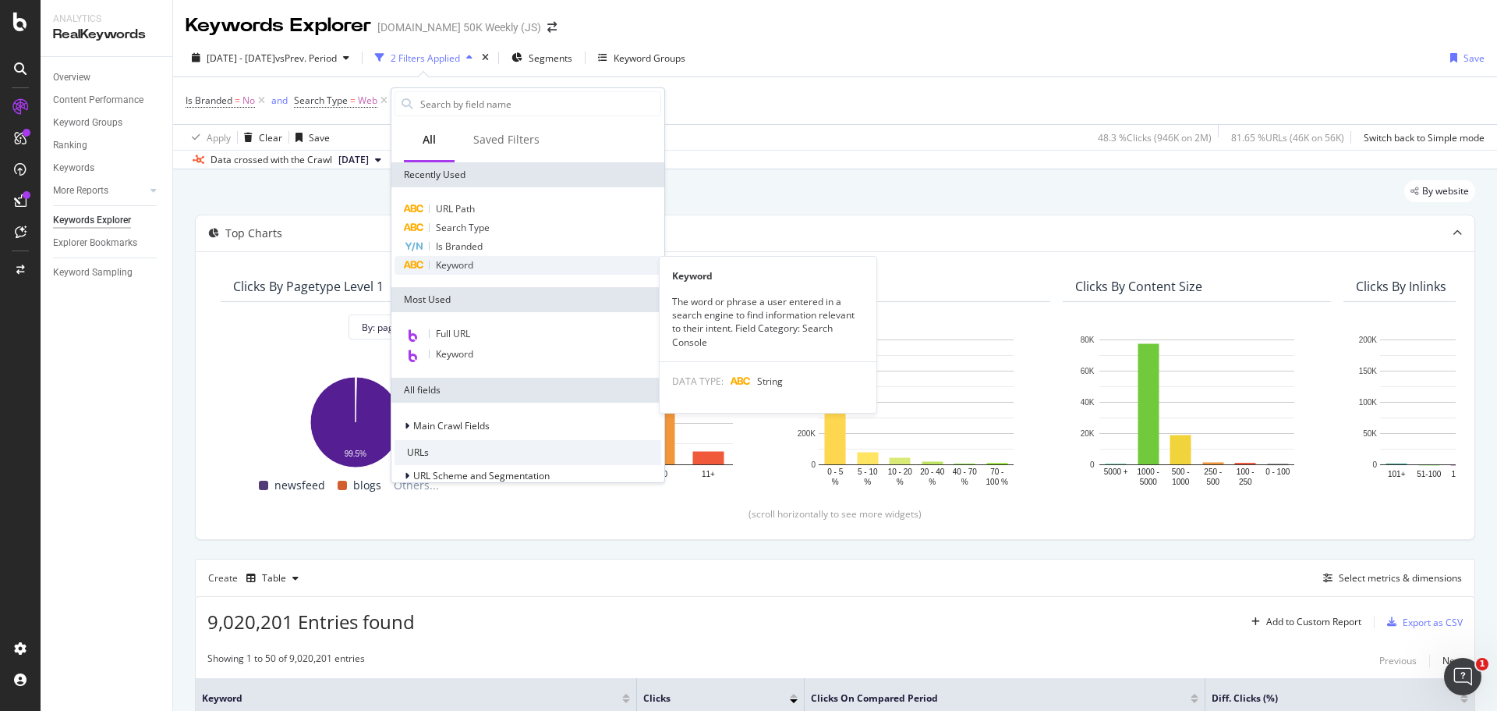
click at [457, 261] on span "Keyword" at bounding box center [454, 264] width 37 height 13
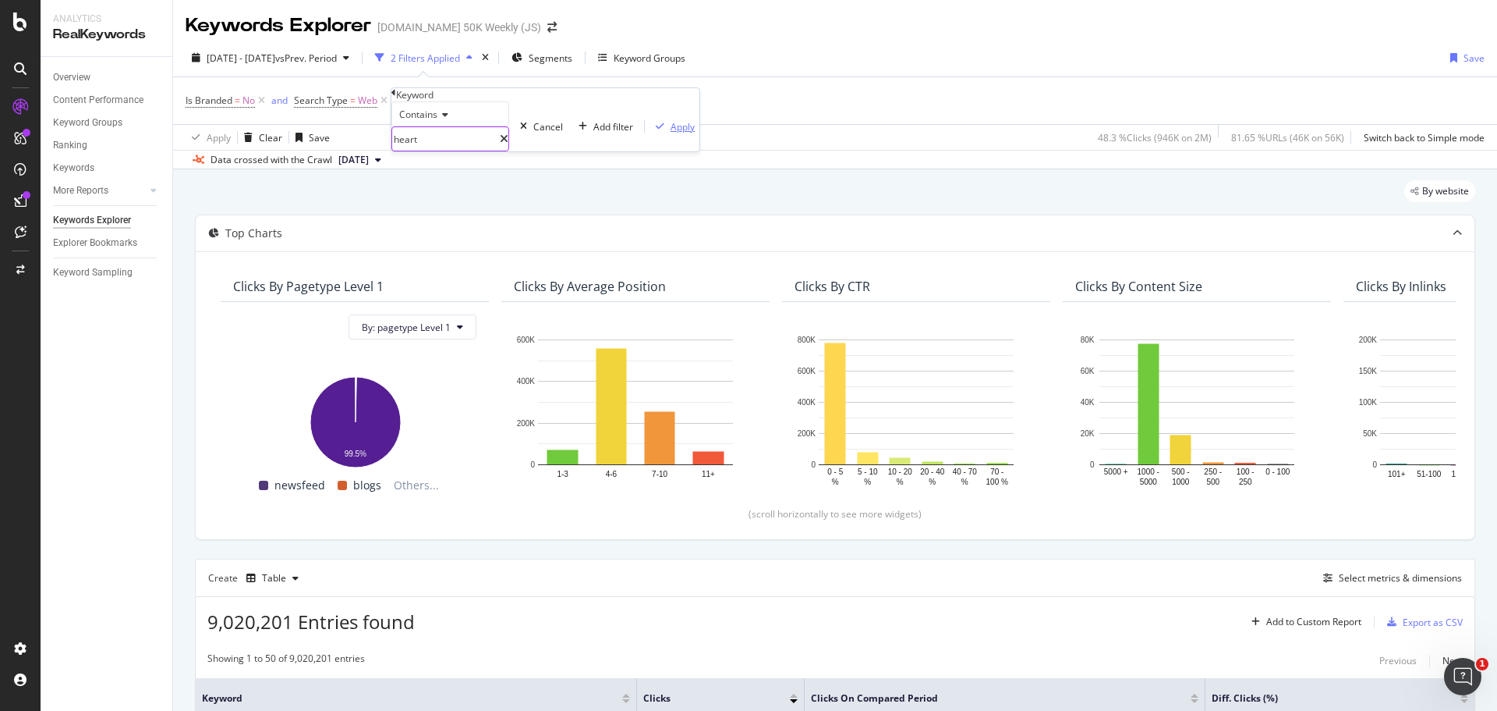
type input "heart"
click at [671, 133] on div "Apply" at bounding box center [683, 126] width 24 height 13
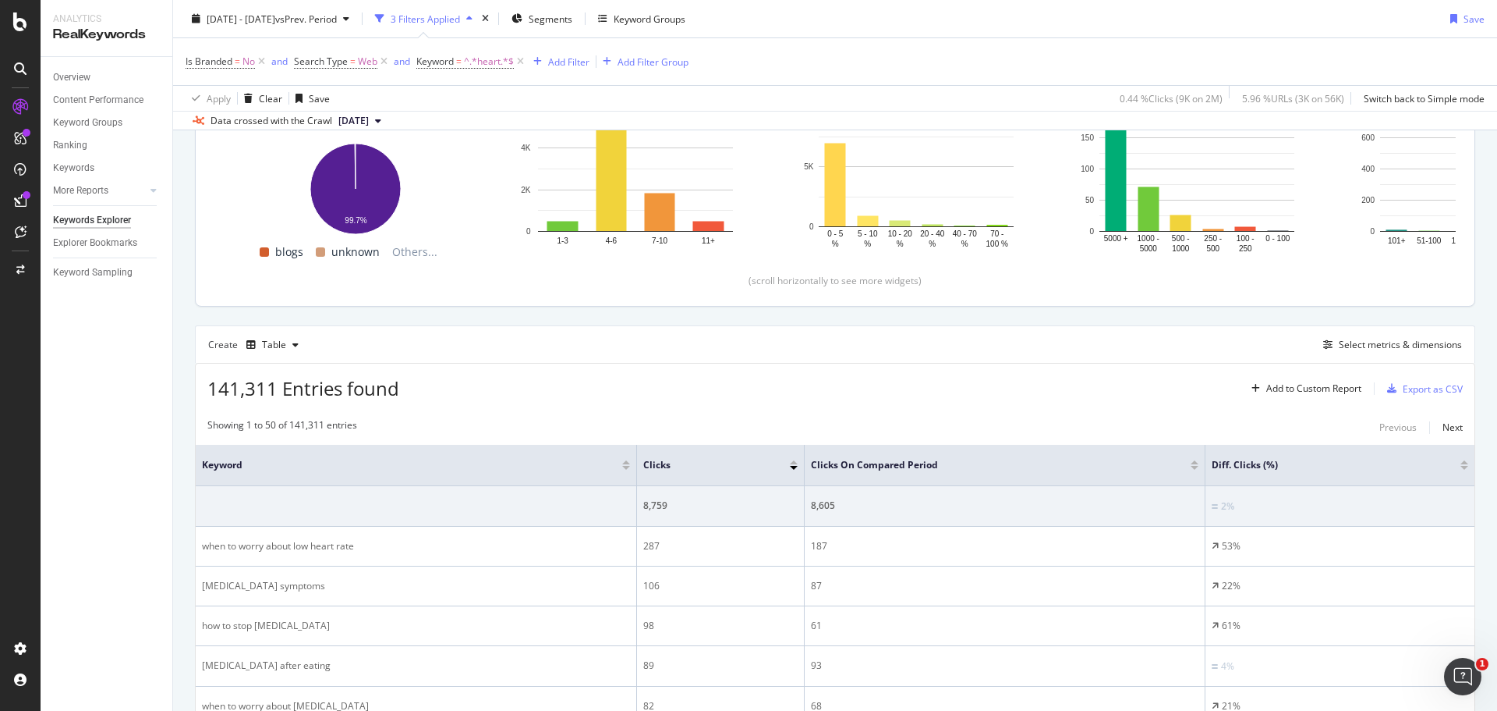
scroll to position [240, 0]
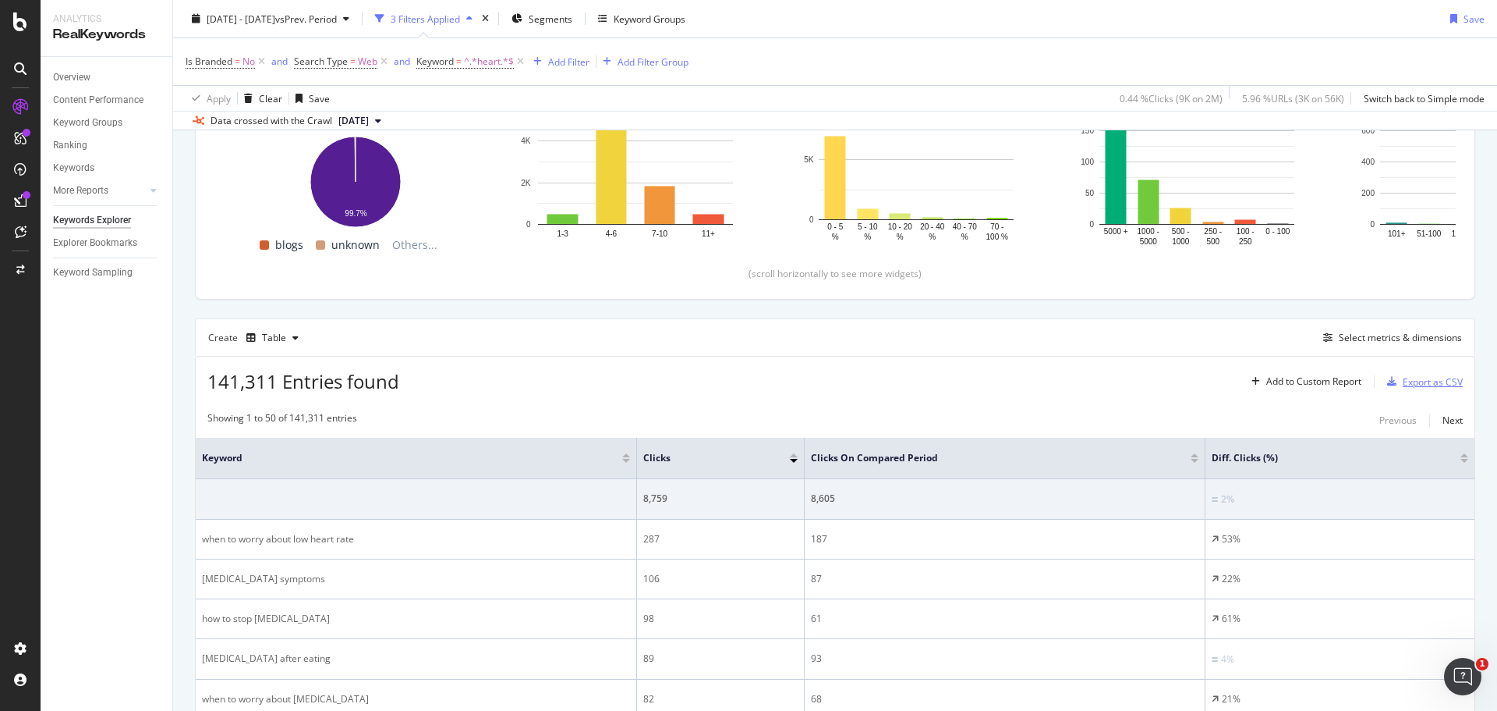
click at [1403, 383] on div "Export as CSV" at bounding box center [1433, 381] width 60 height 13
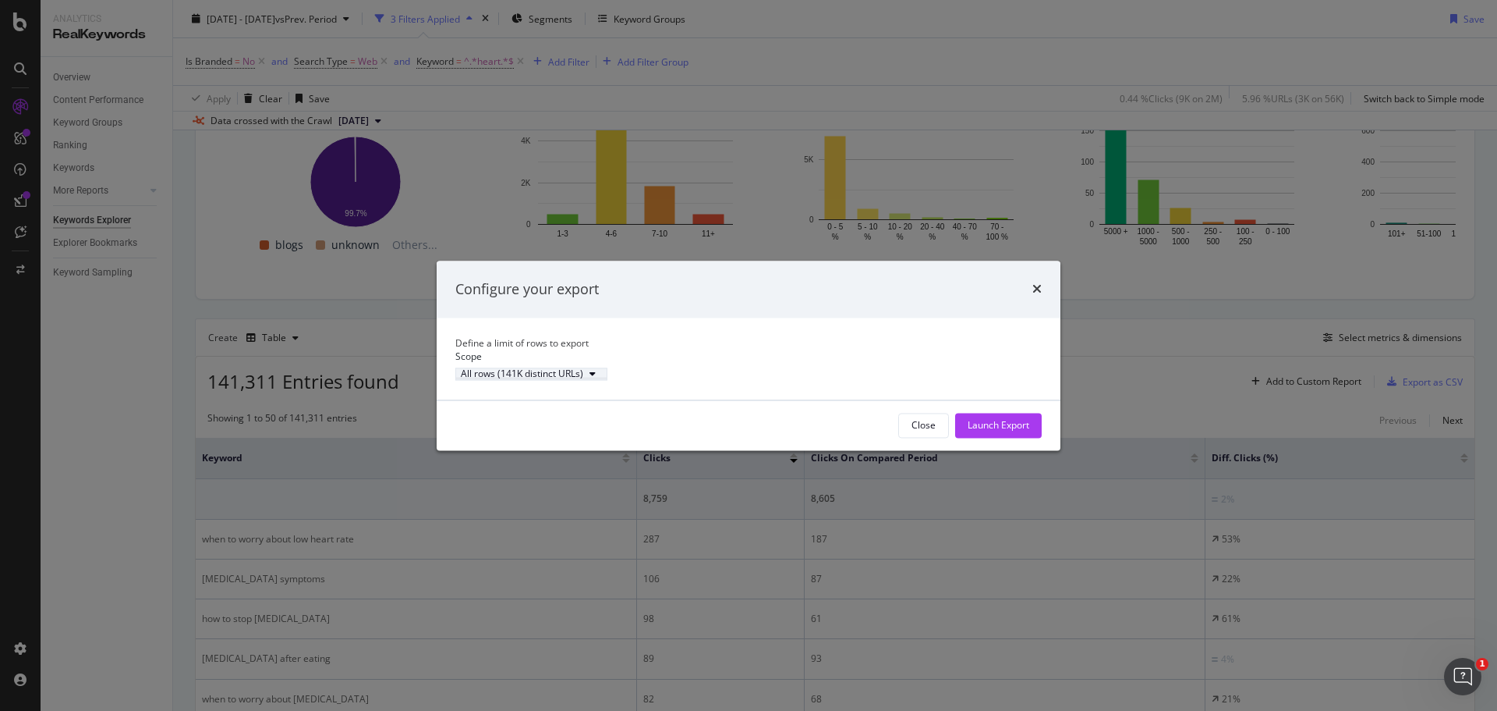
click at [583, 379] on div "All rows (141K distinct URLs)" at bounding box center [522, 374] width 122 height 9
click at [552, 430] on div "Define a limit" at bounding box center [543, 433] width 58 height 13
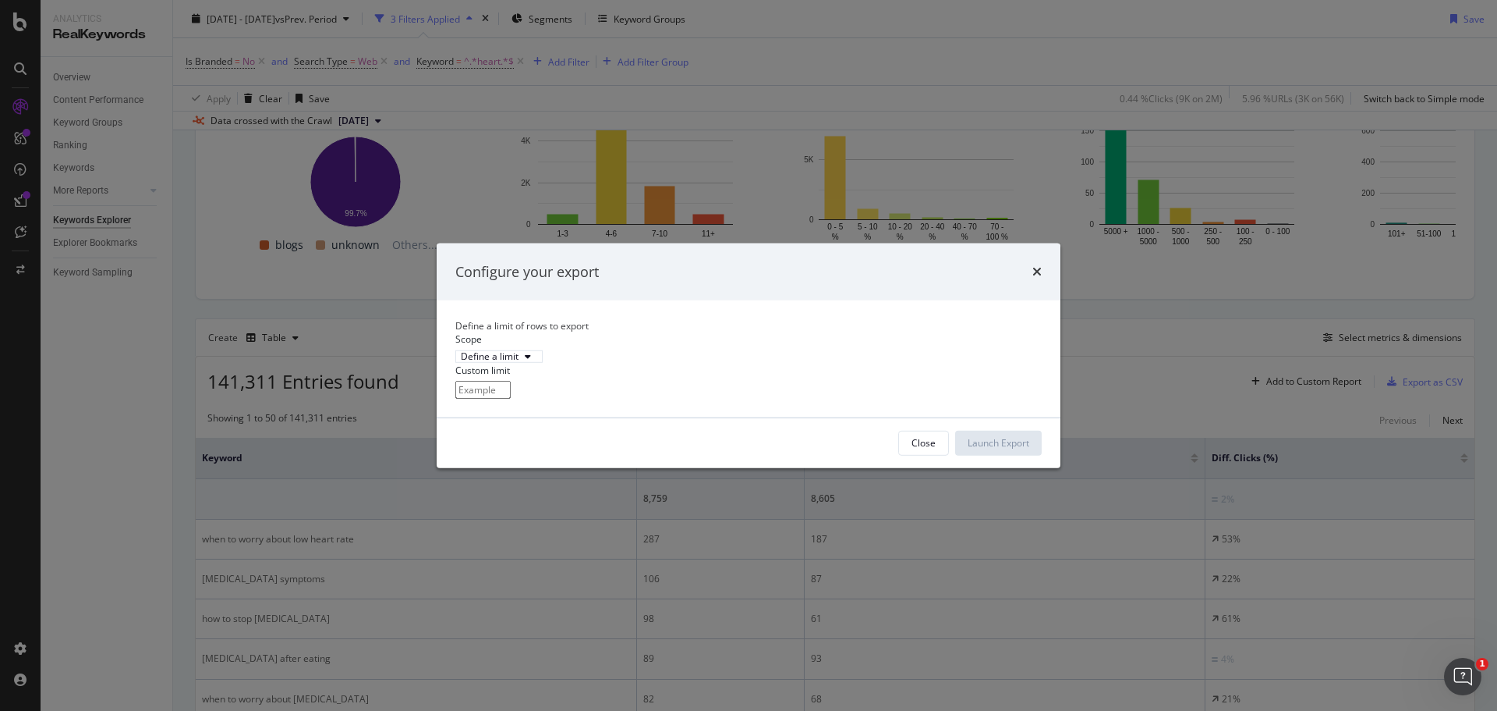
click at [511, 399] on input "modal" at bounding box center [482, 390] width 55 height 18
type input "100"
click at [1006, 449] on div "Launch Export" at bounding box center [999, 442] width 62 height 13
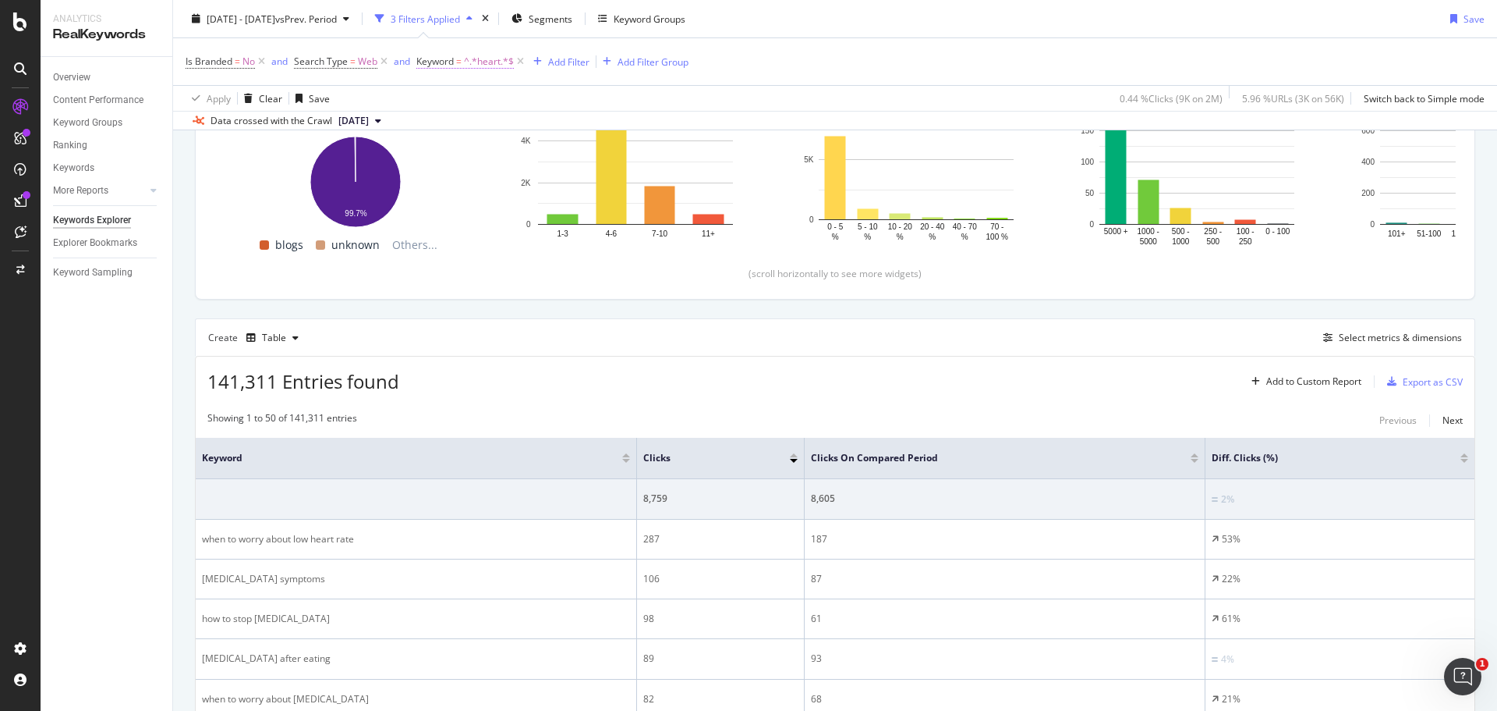
click at [480, 58] on span "^.*heart.*$" at bounding box center [489, 62] width 50 height 22
type input "[MEDICAL_DATA]"
click at [697, 92] on div "Apply" at bounding box center [709, 85] width 24 height 13
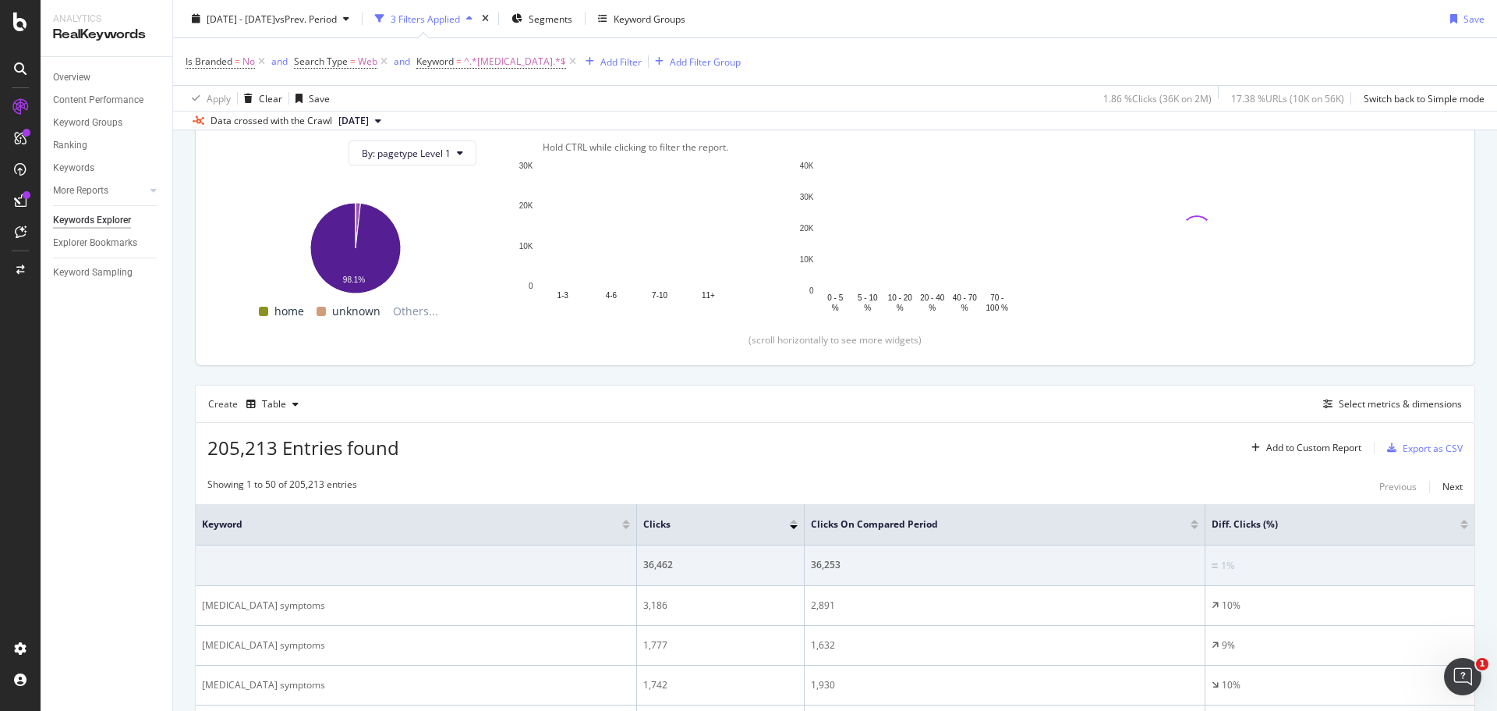
scroll to position [240, 0]
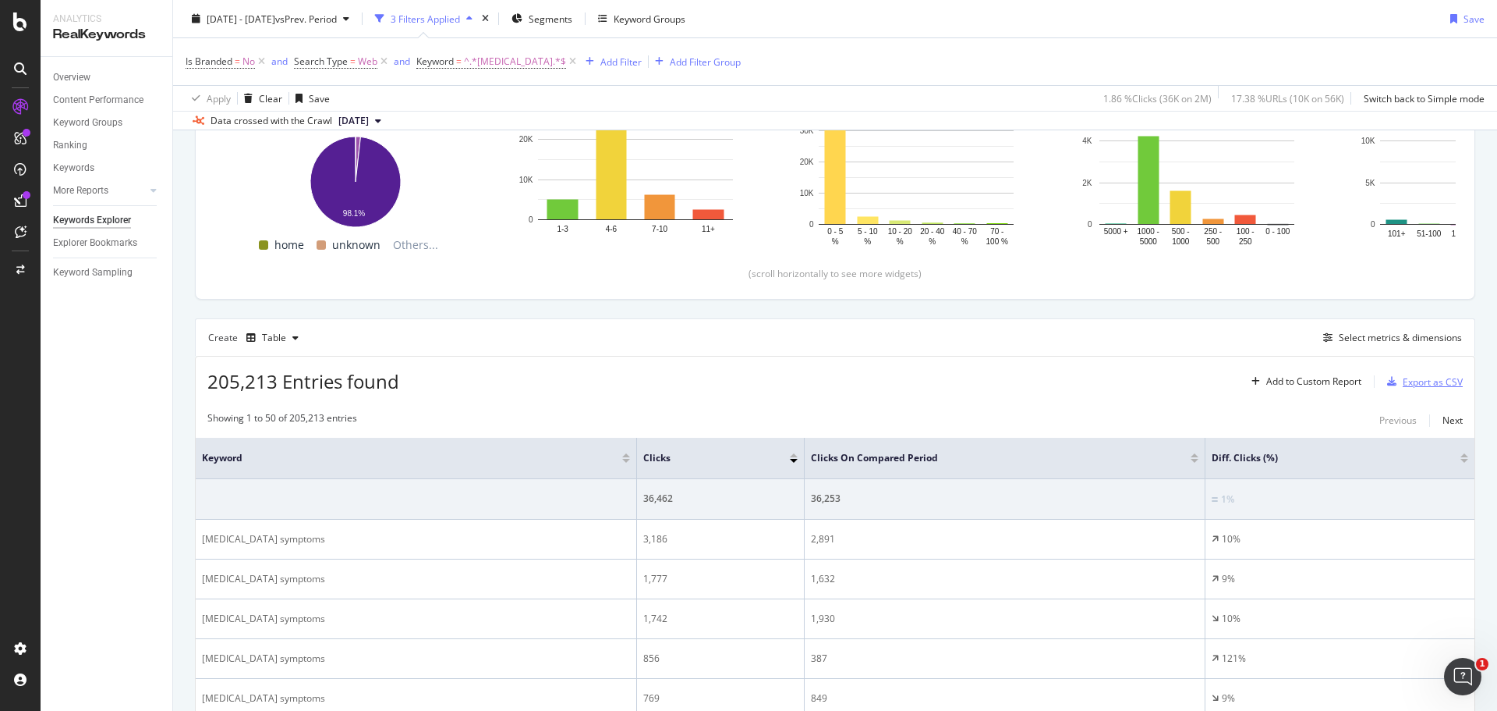
click at [1412, 382] on div "Export as CSV" at bounding box center [1433, 381] width 60 height 13
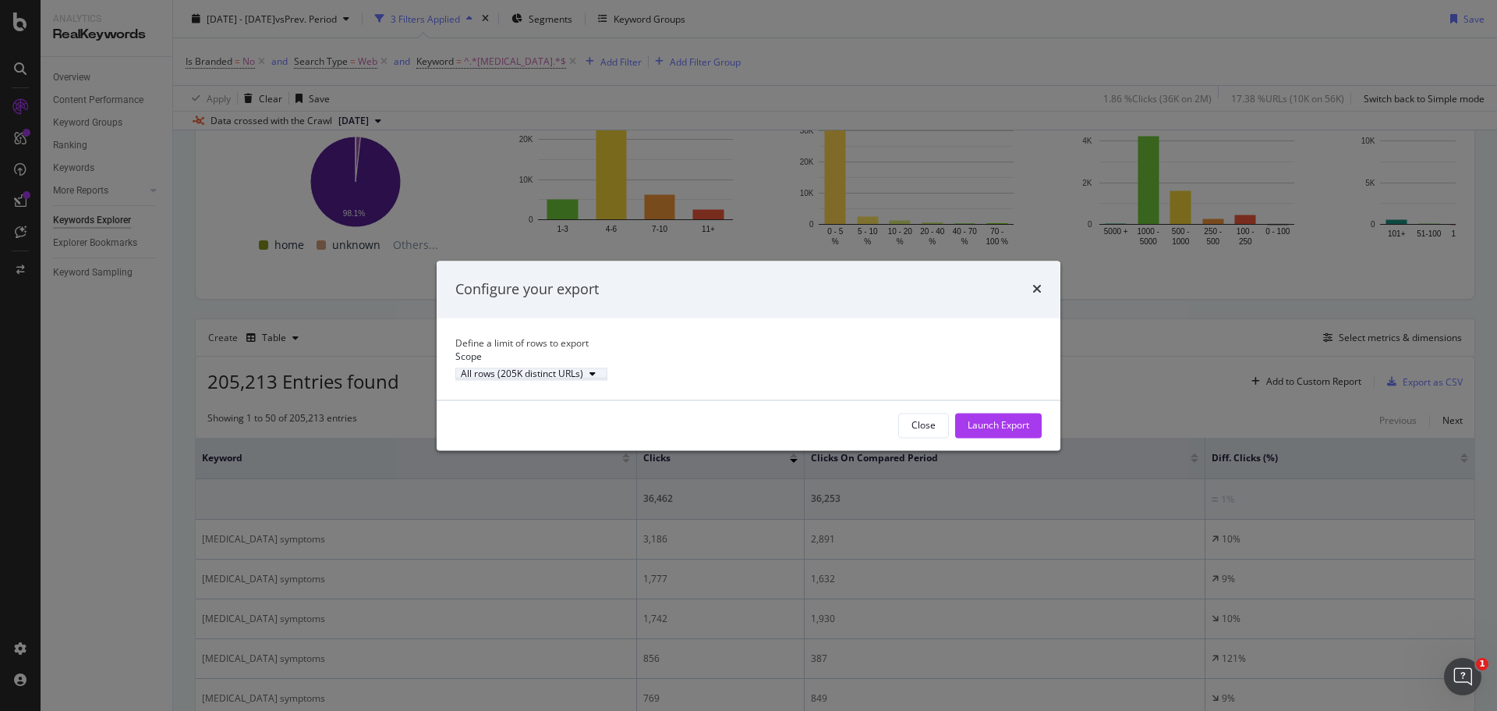
click at [583, 379] on div "All rows (205K distinct URLs)" at bounding box center [522, 374] width 122 height 9
click at [576, 434] on div "Define a limit" at bounding box center [580, 433] width 157 height 19
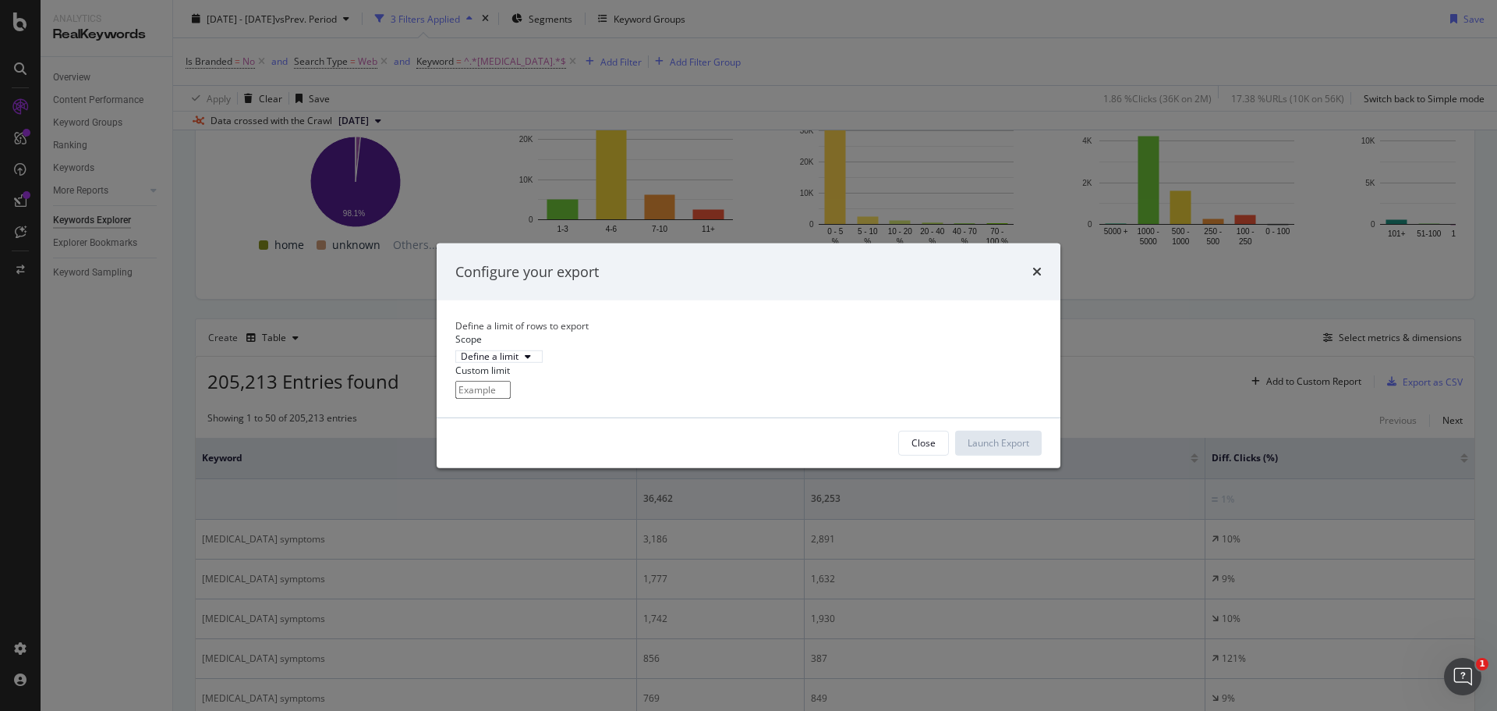
click at [511, 399] on input "modal" at bounding box center [482, 390] width 55 height 18
type input "100"
click at [988, 449] on div "Launch Export" at bounding box center [999, 442] width 62 height 13
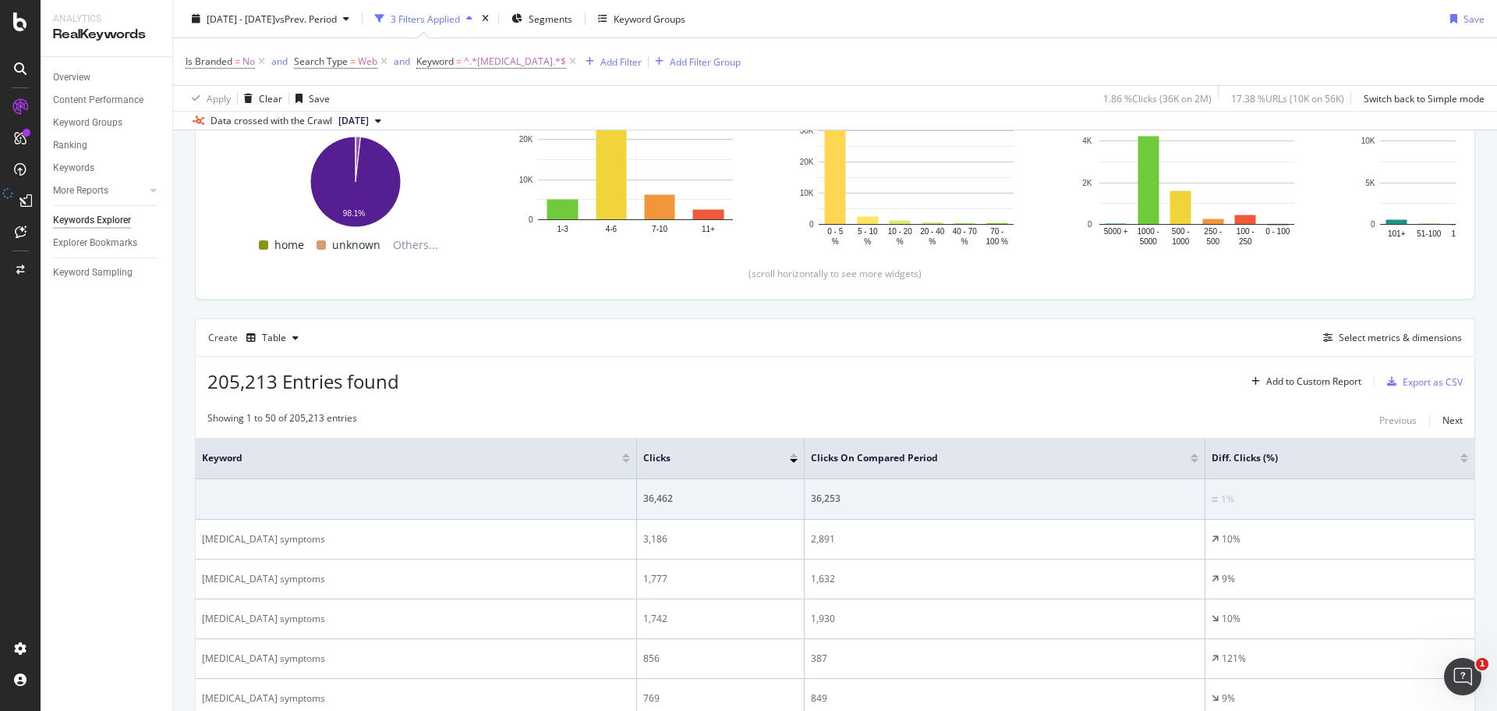
scroll to position [0, 0]
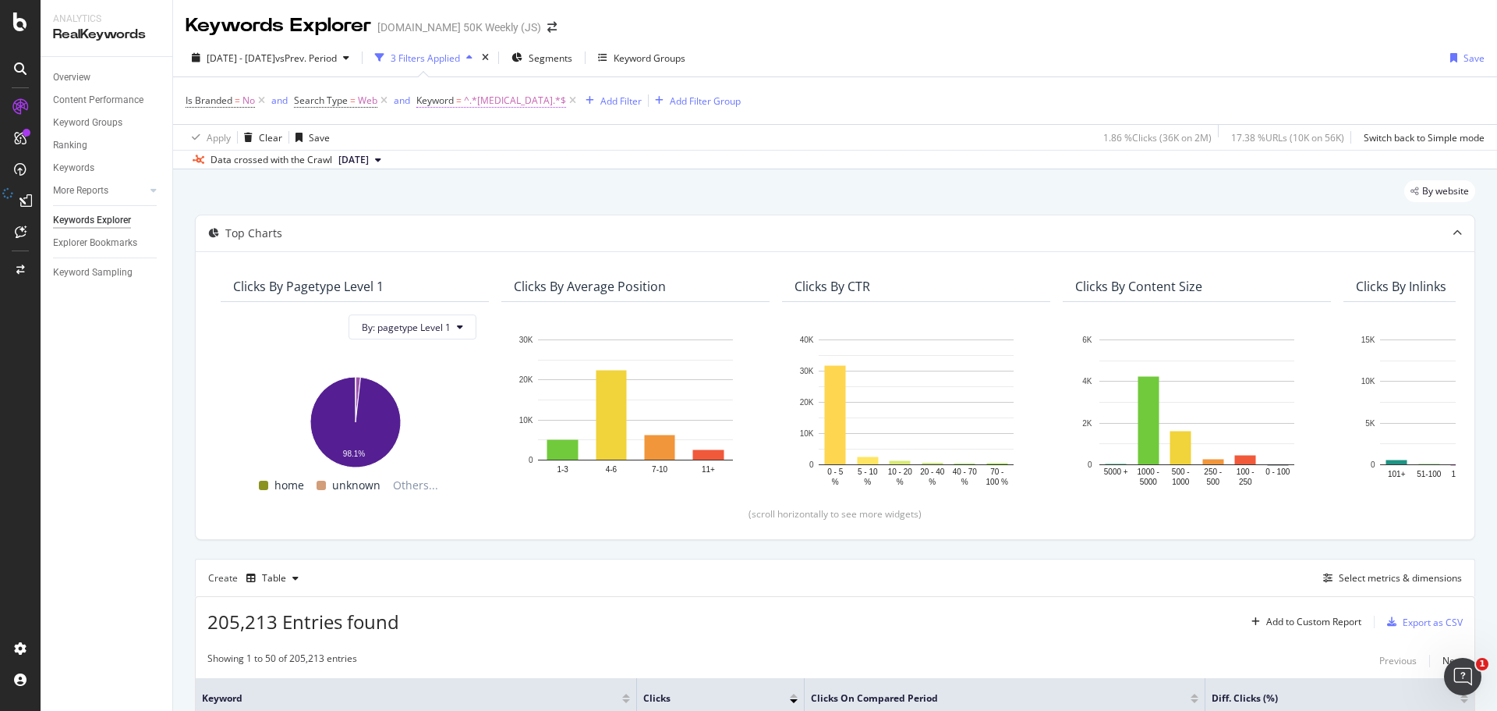
click at [487, 99] on span "^.*[MEDICAL_DATA].*$" at bounding box center [515, 101] width 102 height 22
click at [483, 148] on input "[MEDICAL_DATA]" at bounding box center [473, 136] width 108 height 23
type input "transplant"
click at [697, 131] on div "Apply" at bounding box center [709, 124] width 24 height 13
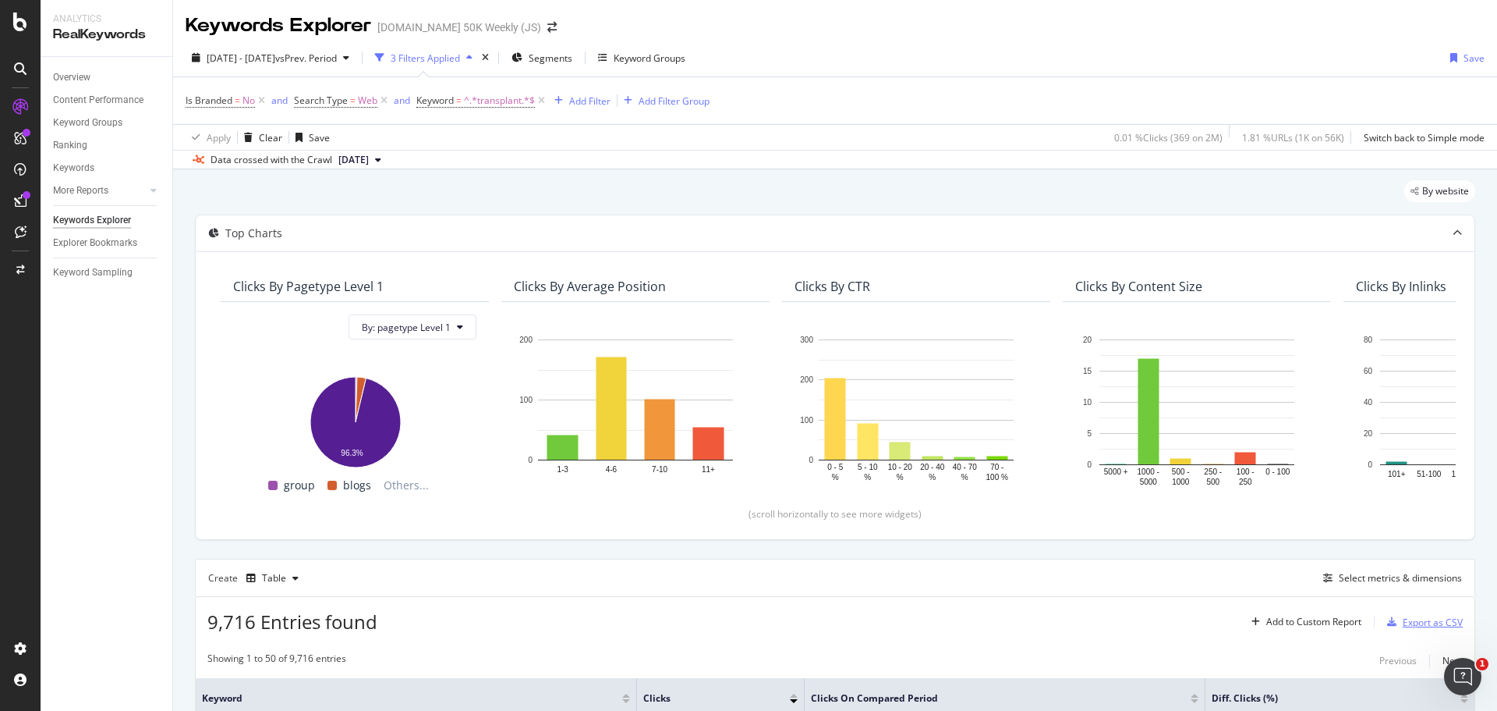
click at [1405, 619] on div "Export as CSV" at bounding box center [1433, 621] width 60 height 13
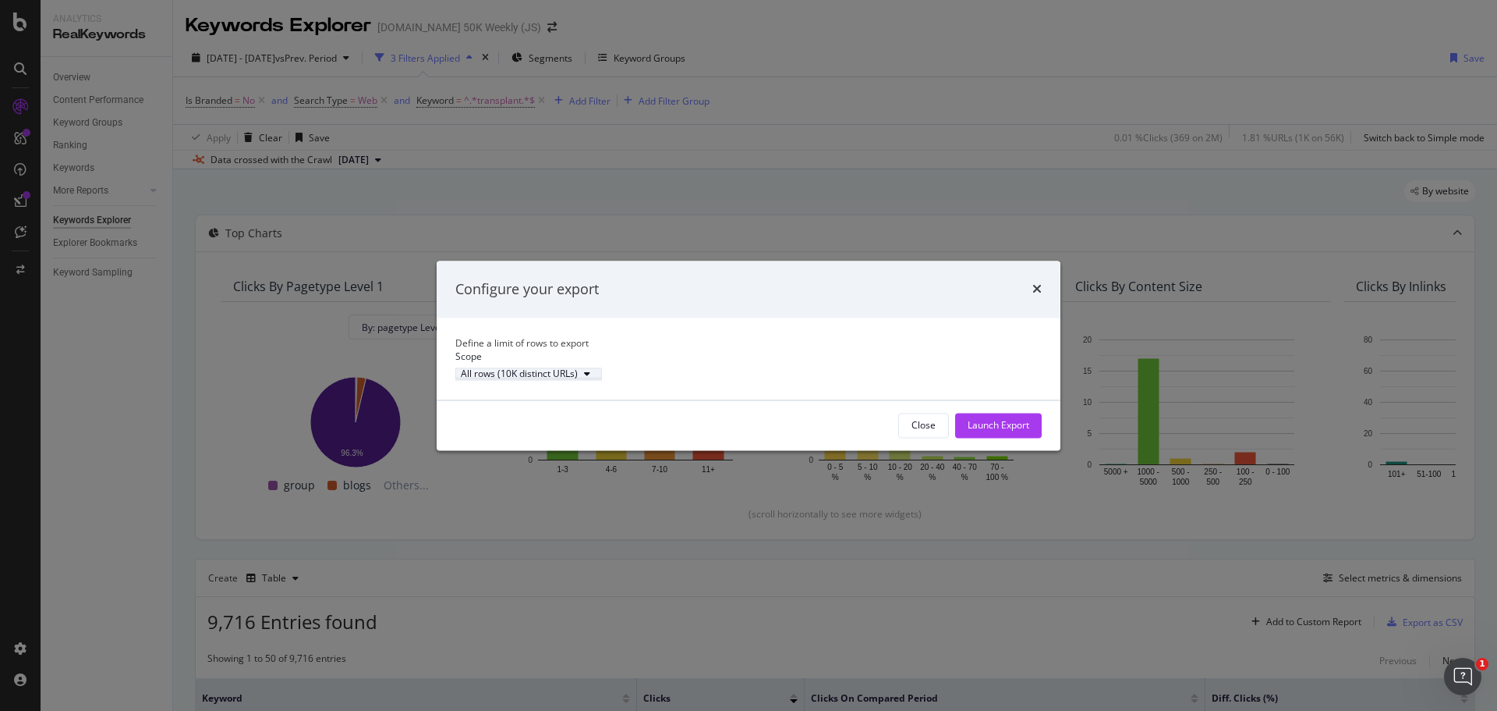
click at [590, 379] on icon "modal" at bounding box center [587, 374] width 6 height 9
click at [569, 429] on div "Define a limit" at bounding box center [543, 433] width 58 height 13
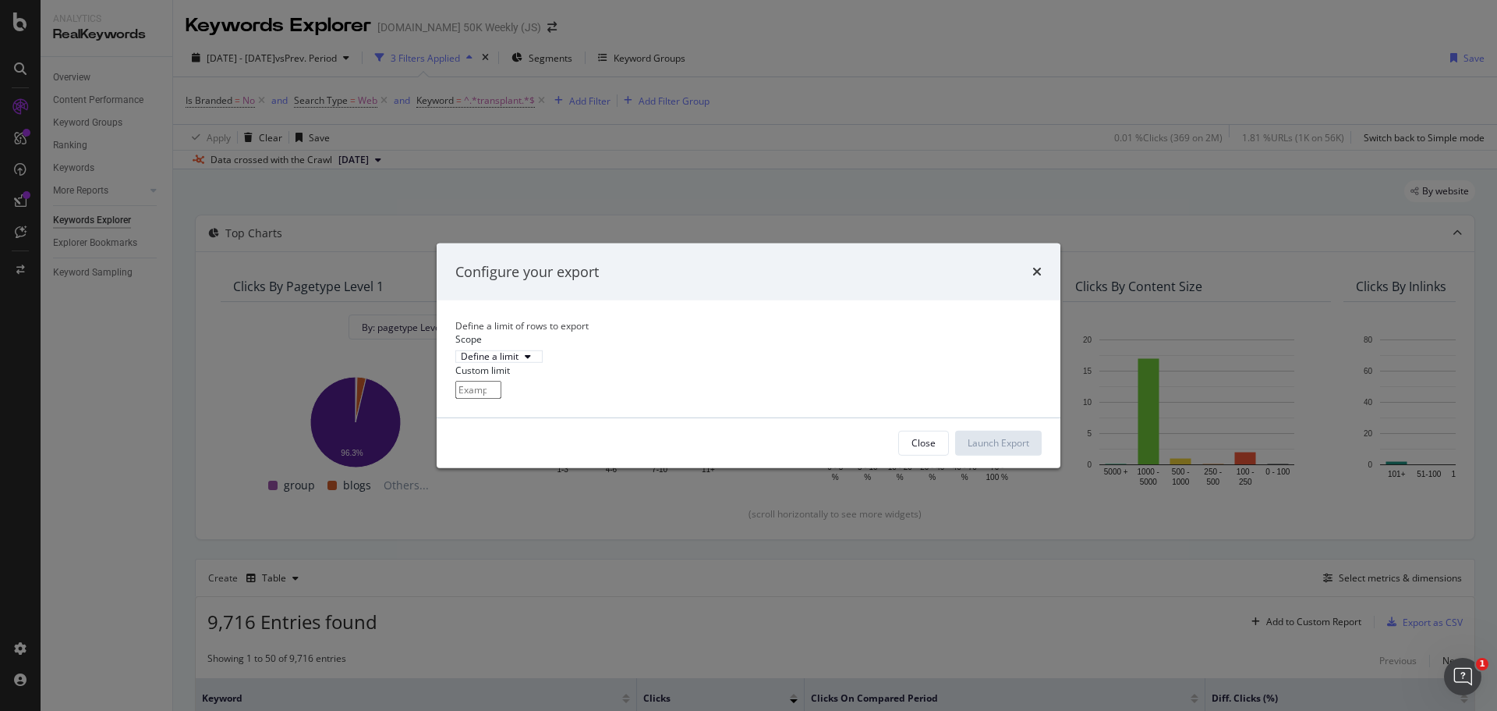
click at [502, 399] on input "modal" at bounding box center [478, 390] width 46 height 18
type input "100"
click at [1021, 449] on div "Launch Export" at bounding box center [999, 442] width 62 height 13
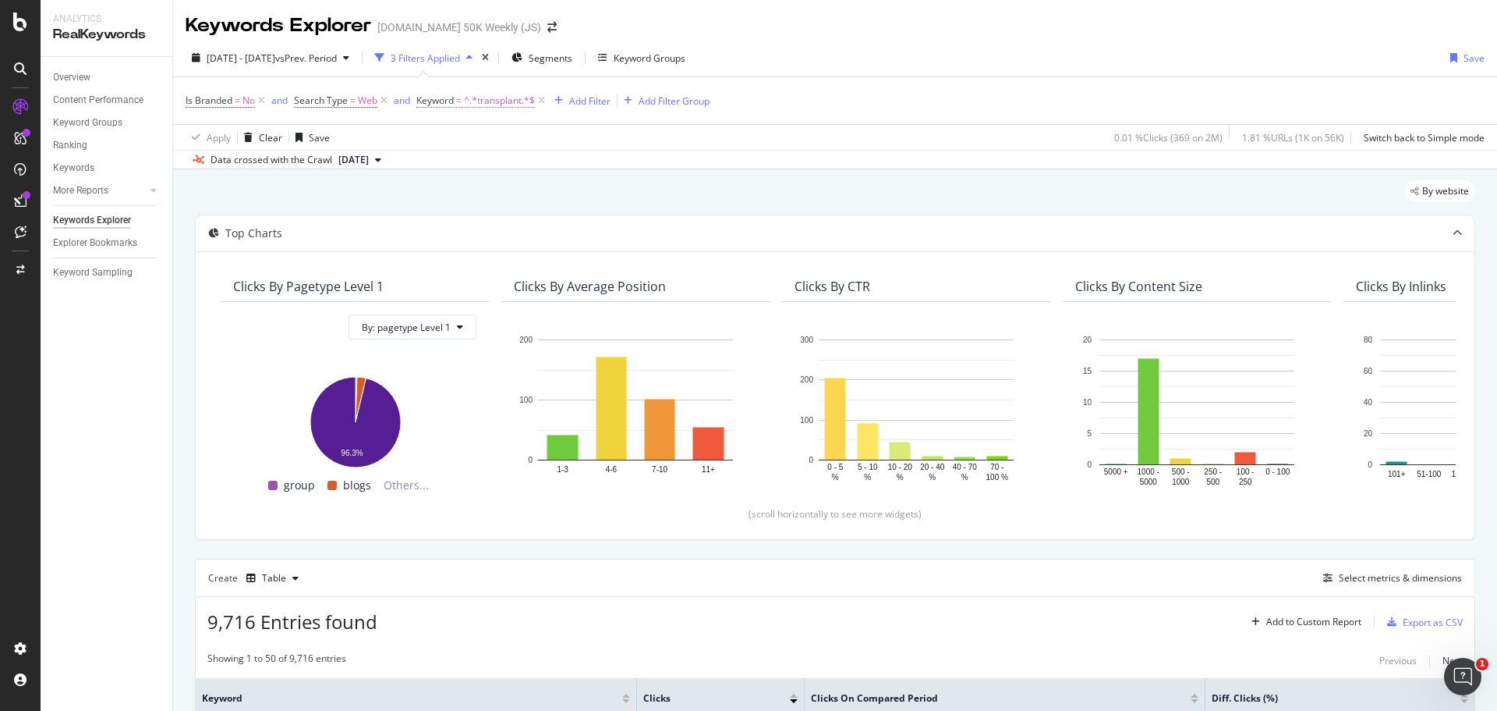
click at [484, 100] on span "^.*transplant.*$" at bounding box center [499, 101] width 71 height 22
click at [484, 148] on input "transplant" at bounding box center [473, 136] width 108 height 23
type input "neuro"
drag, startPoint x: 593, startPoint y: 200, endPoint x: 576, endPoint y: 218, distance: 24.9
click at [697, 131] on div "Apply" at bounding box center [709, 124] width 24 height 13
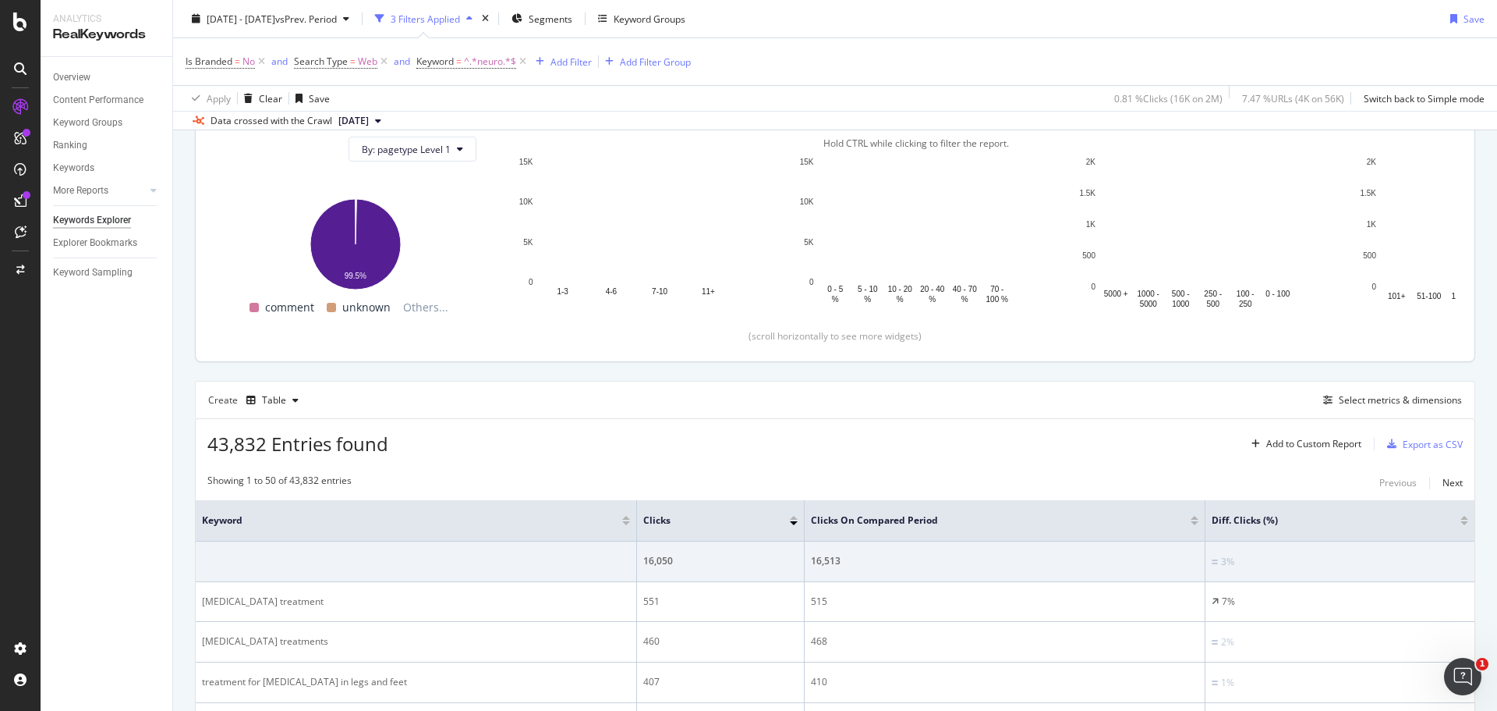
scroll to position [209, 0]
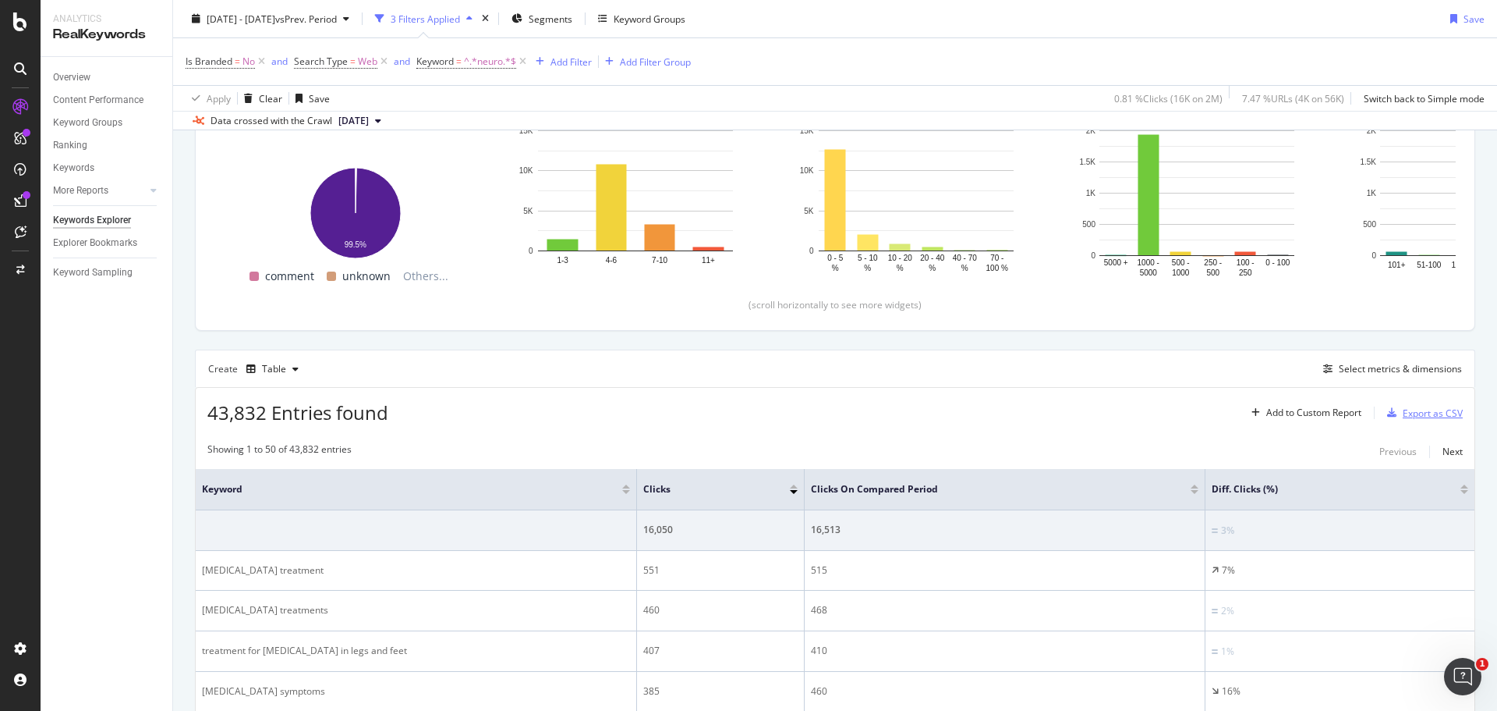
click at [1419, 415] on div "Export as CSV" at bounding box center [1433, 412] width 60 height 13
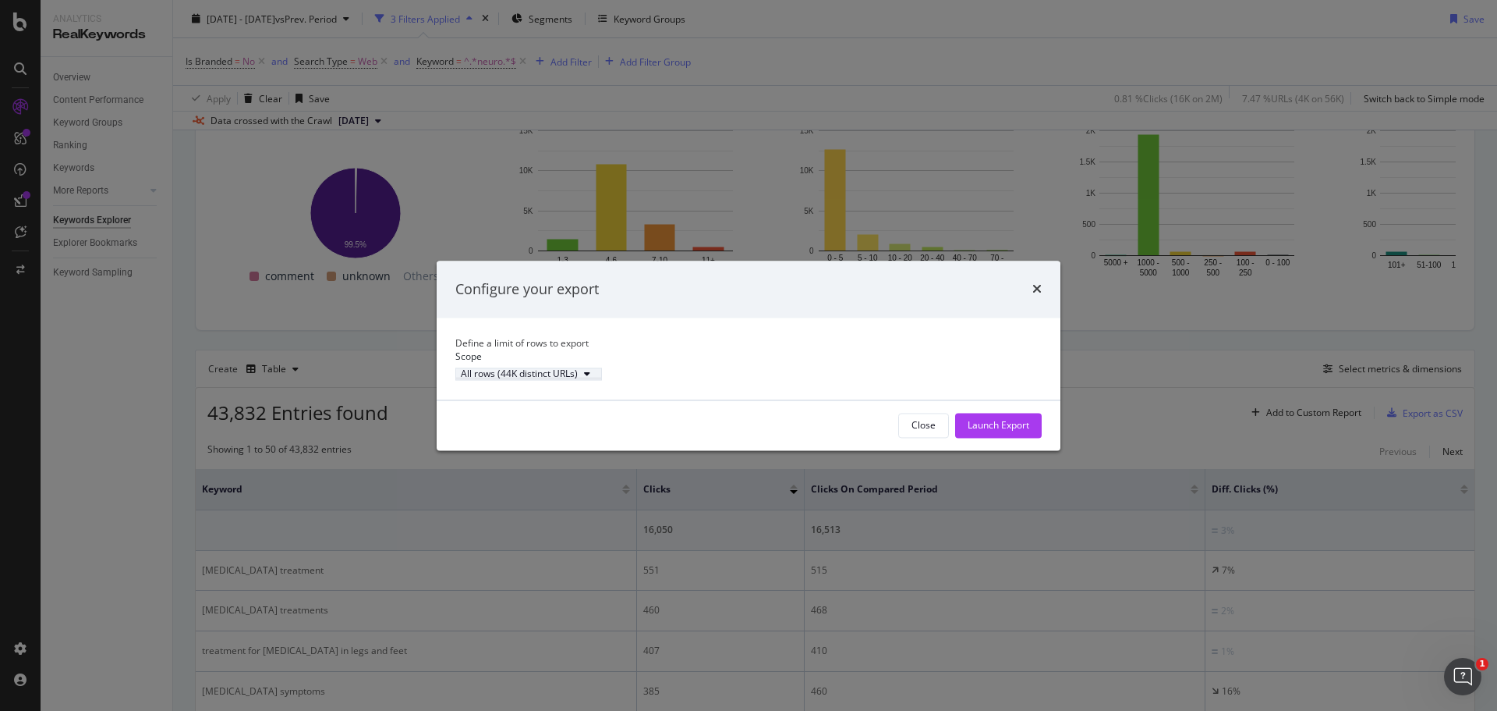
click at [578, 377] on div "All rows (44K distinct URLs)" at bounding box center [519, 374] width 117 height 9
click at [544, 435] on div "Define a limit" at bounding box center [543, 433] width 58 height 13
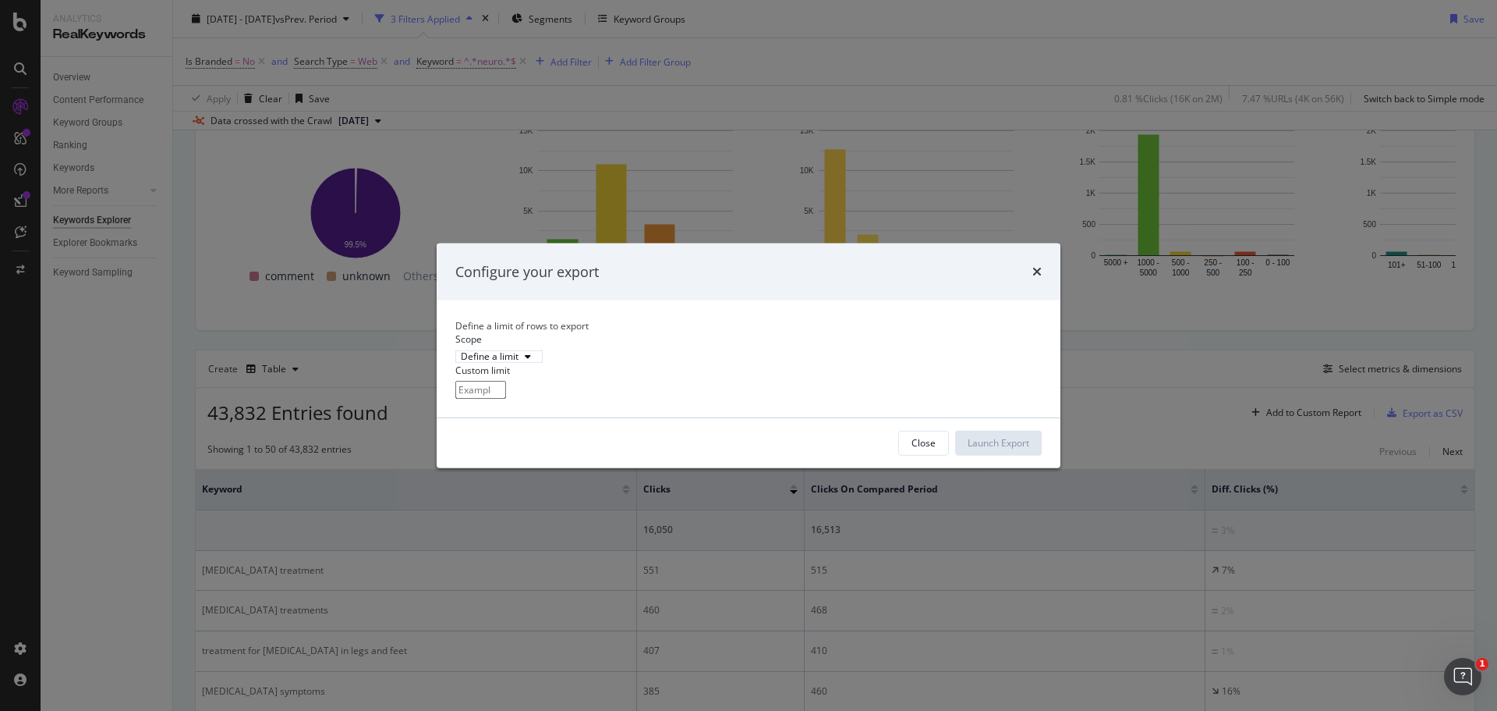
click at [506, 399] on input "modal" at bounding box center [480, 390] width 51 height 18
type input "100"
click at [1024, 449] on div "Launch Export" at bounding box center [999, 442] width 62 height 13
